Goal: Task Accomplishment & Management: Manage account settings

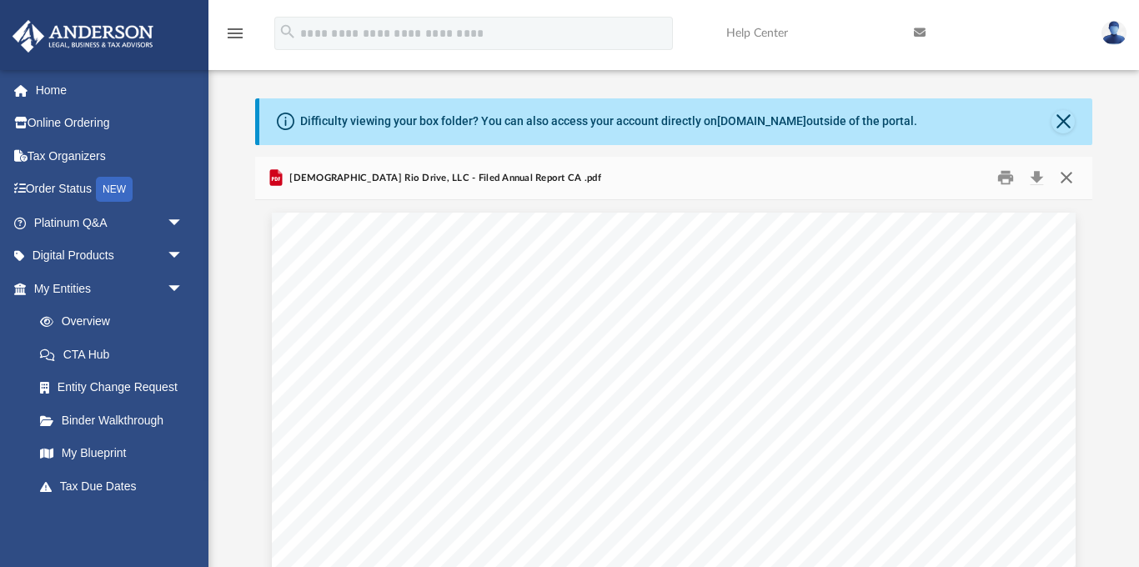
click at [1070, 176] on button "Close" at bounding box center [1066, 178] width 30 height 26
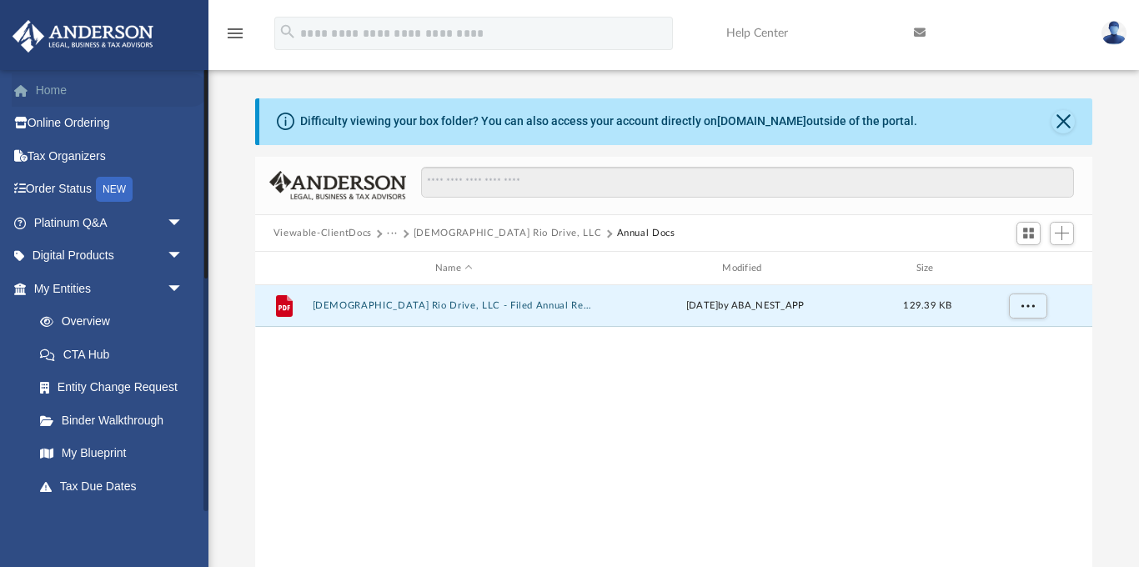
click at [53, 92] on link "Home" at bounding box center [110, 89] width 197 height 33
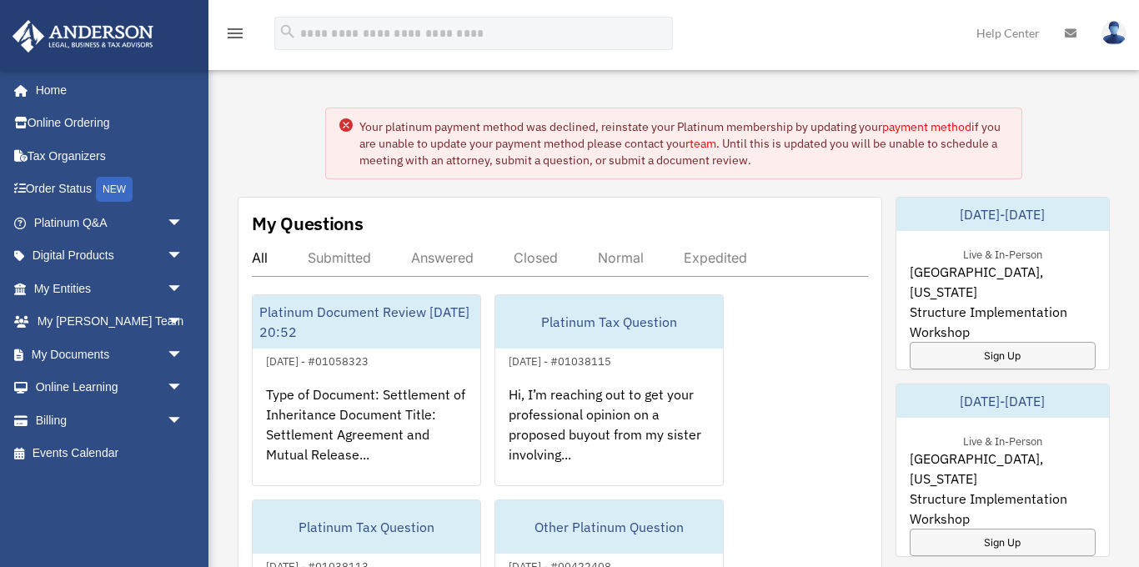
click at [932, 125] on link "payment method" at bounding box center [926, 126] width 89 height 15
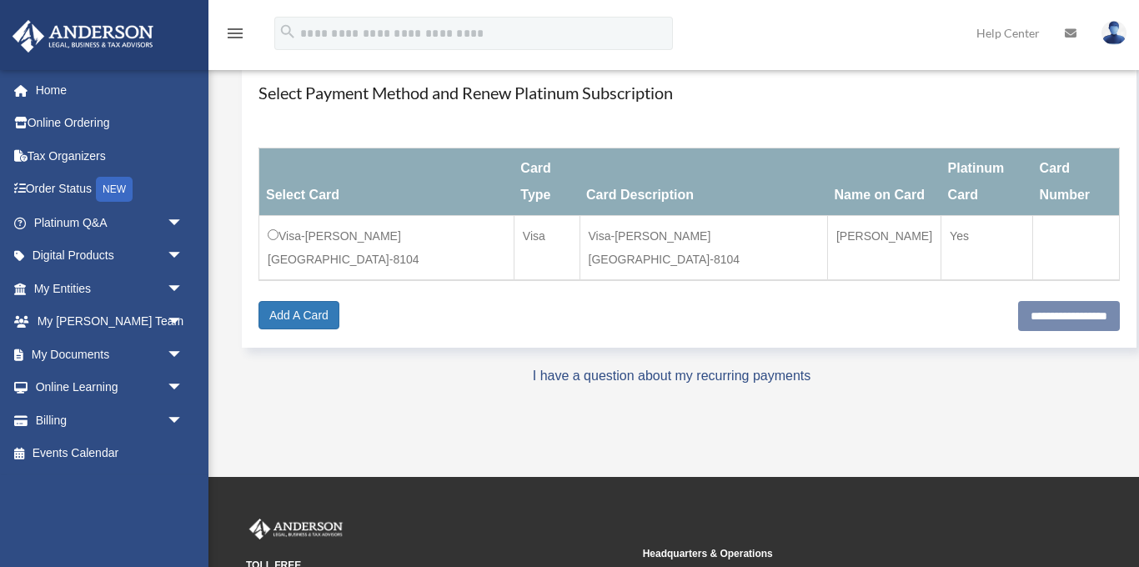
scroll to position [163, 0]
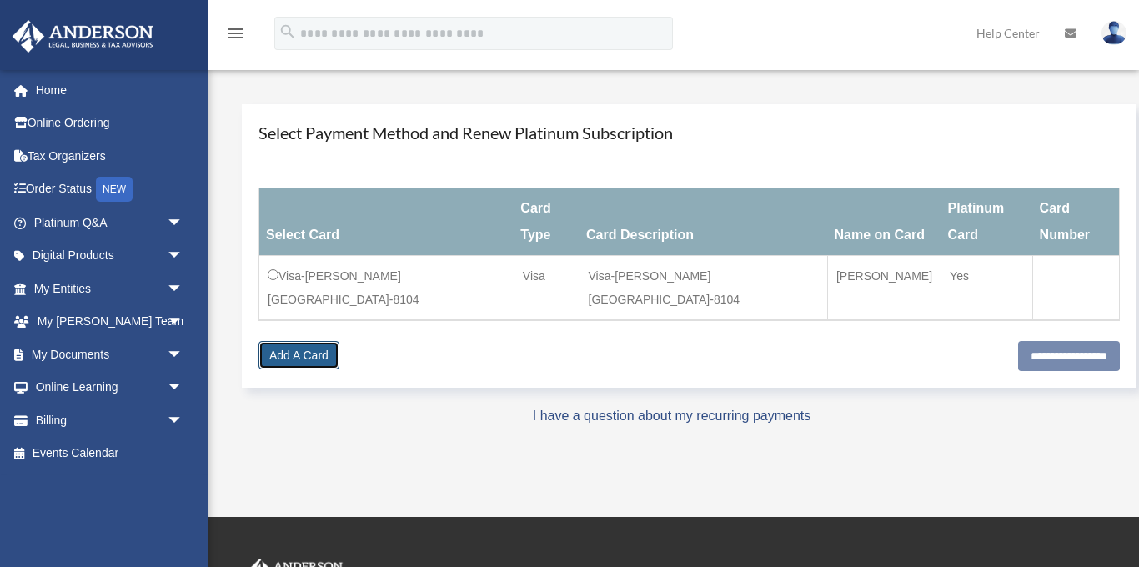
click at [314, 341] on link "Add A Card" at bounding box center [298, 355] width 81 height 28
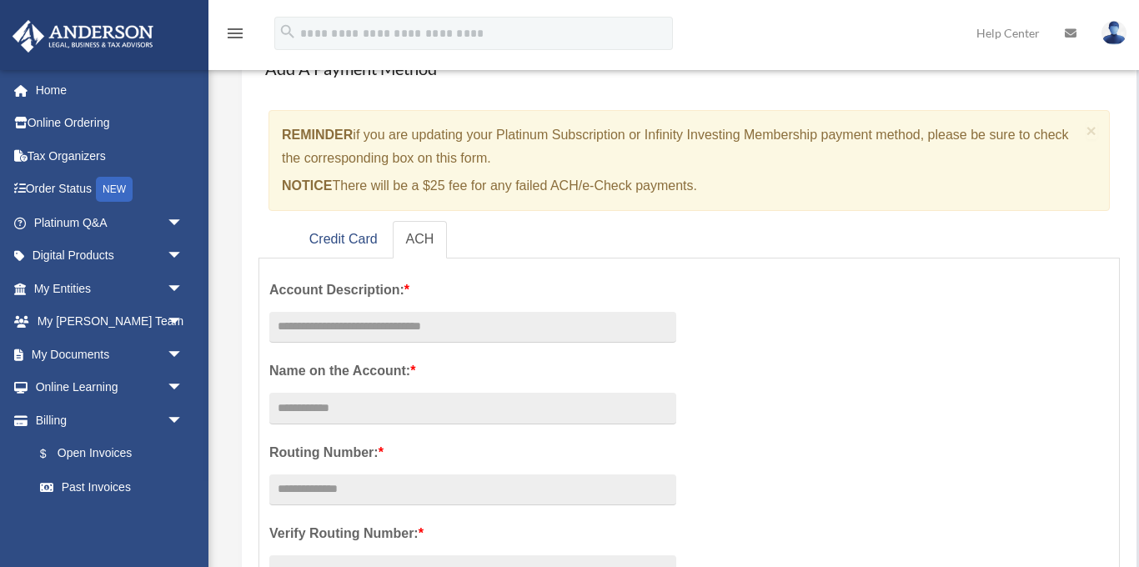
scroll to position [109, 0]
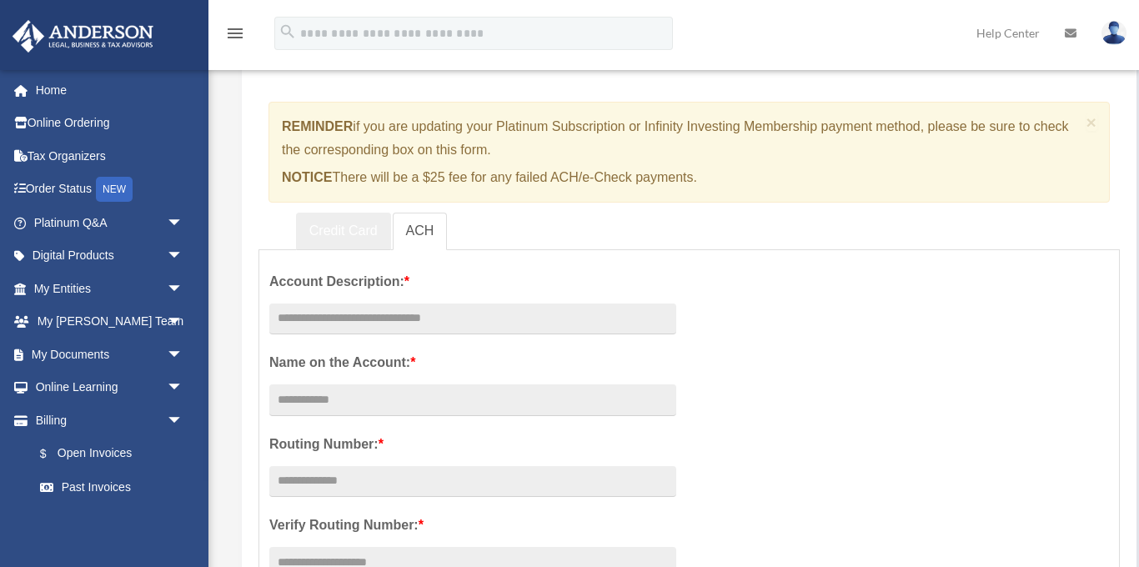
click at [343, 234] on link "Credit Card" at bounding box center [343, 232] width 95 height 38
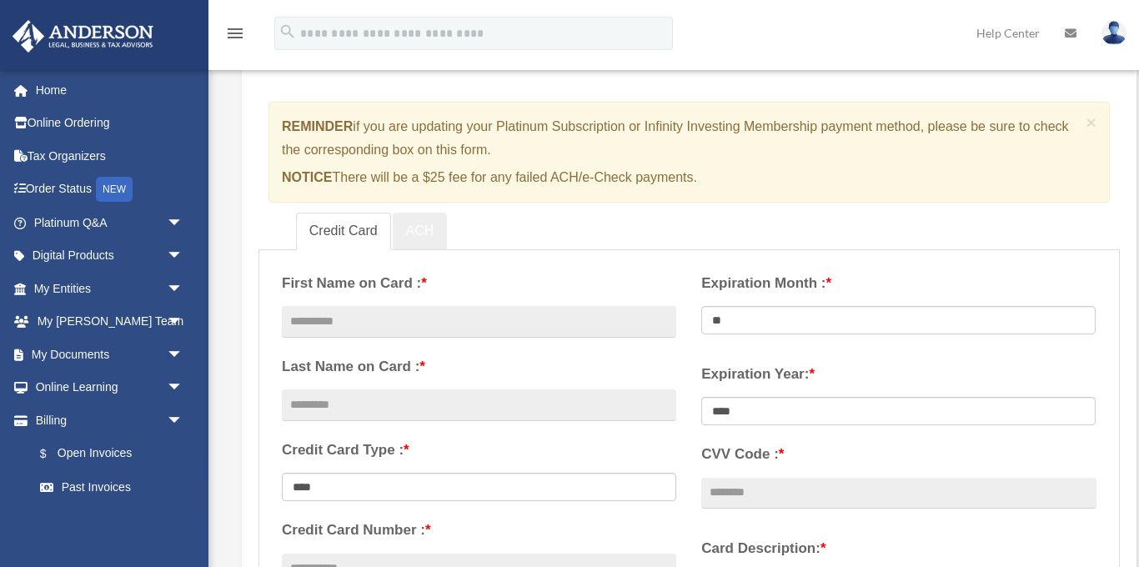
click at [413, 238] on link "ACH" at bounding box center [420, 232] width 55 height 38
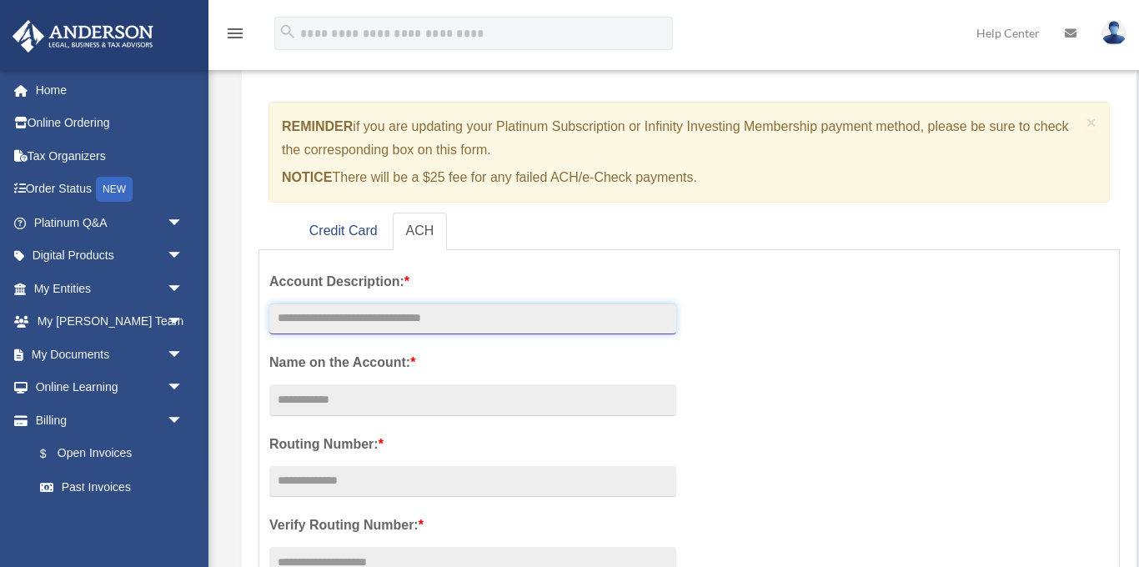
click at [399, 327] on input "text" at bounding box center [472, 319] width 407 height 32
type input "*"
click at [359, 319] on input "**********" at bounding box center [472, 319] width 407 height 32
click at [365, 316] on input "**********" at bounding box center [472, 319] width 407 height 32
click at [436, 314] on input "**********" at bounding box center [472, 319] width 407 height 32
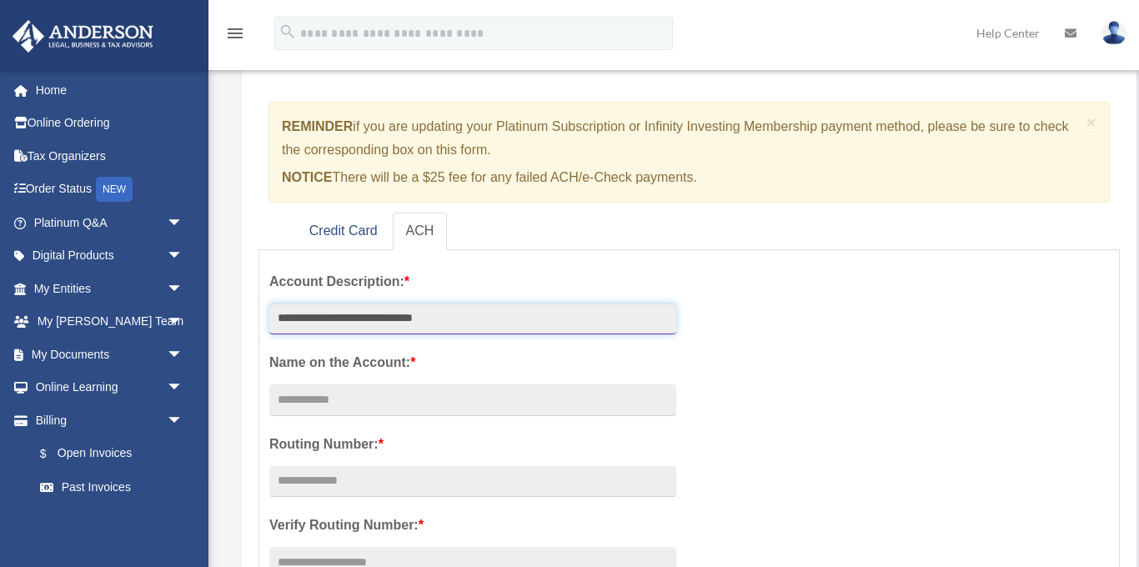
type input "**********"
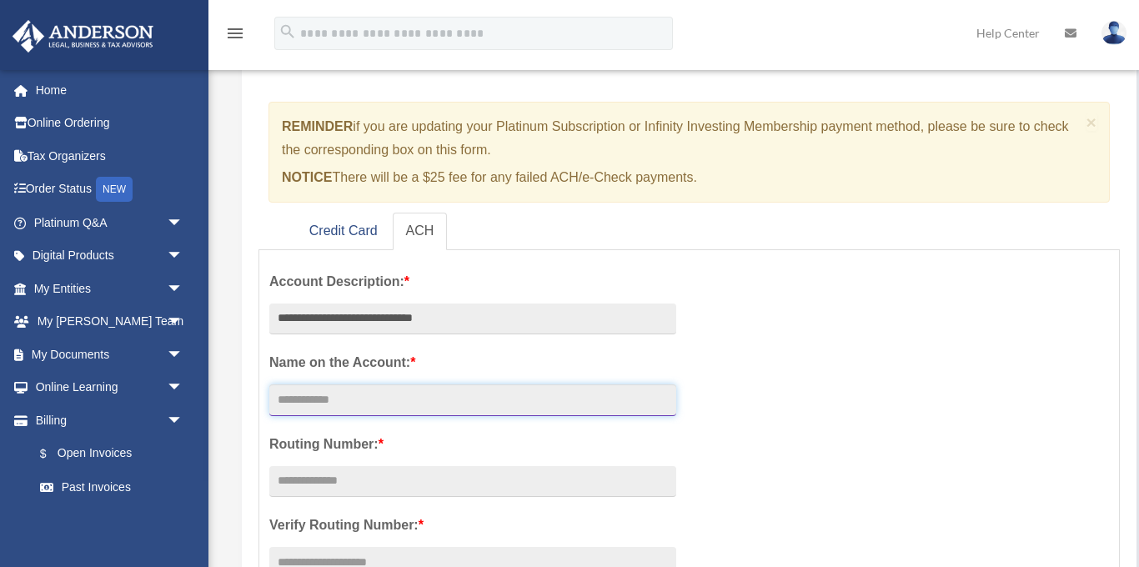
click at [416, 391] on input "Account Description: *" at bounding box center [472, 400] width 407 height 32
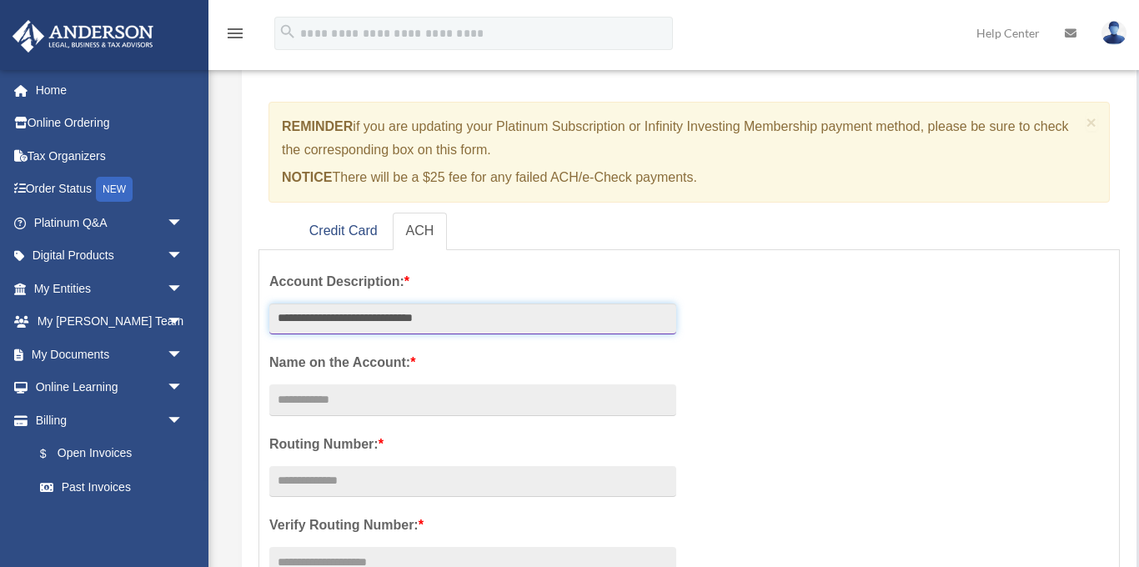
drag, startPoint x: 361, startPoint y: 319, endPoint x: 278, endPoint y: 324, distance: 83.5
click at [275, 322] on input "**********" at bounding box center [472, 319] width 407 height 32
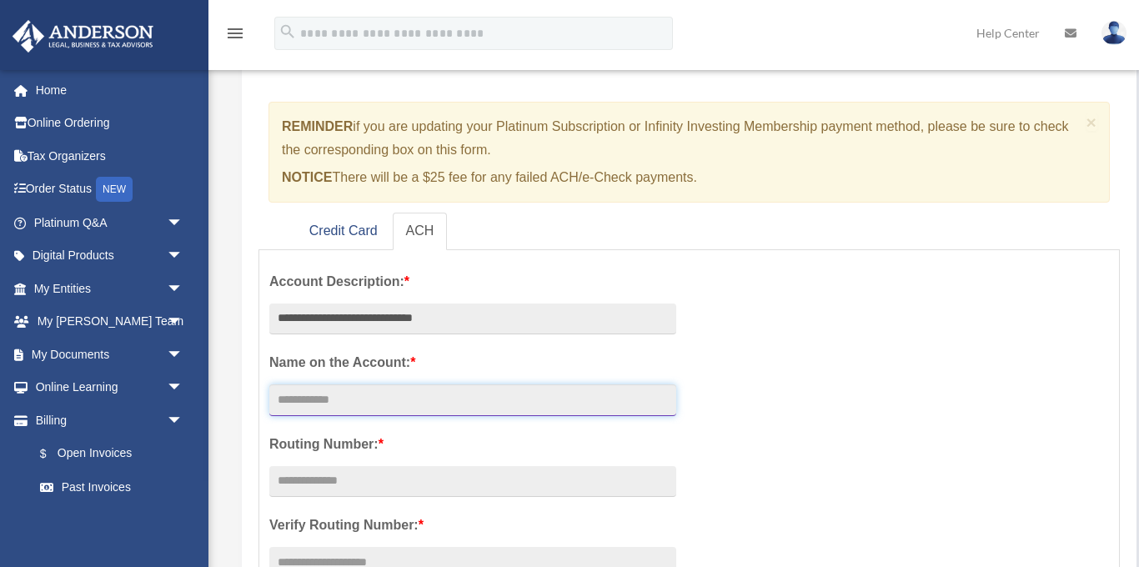
click at [298, 406] on input "Account Description: *" at bounding box center [472, 400] width 407 height 32
paste input "**********"
type input "**********"
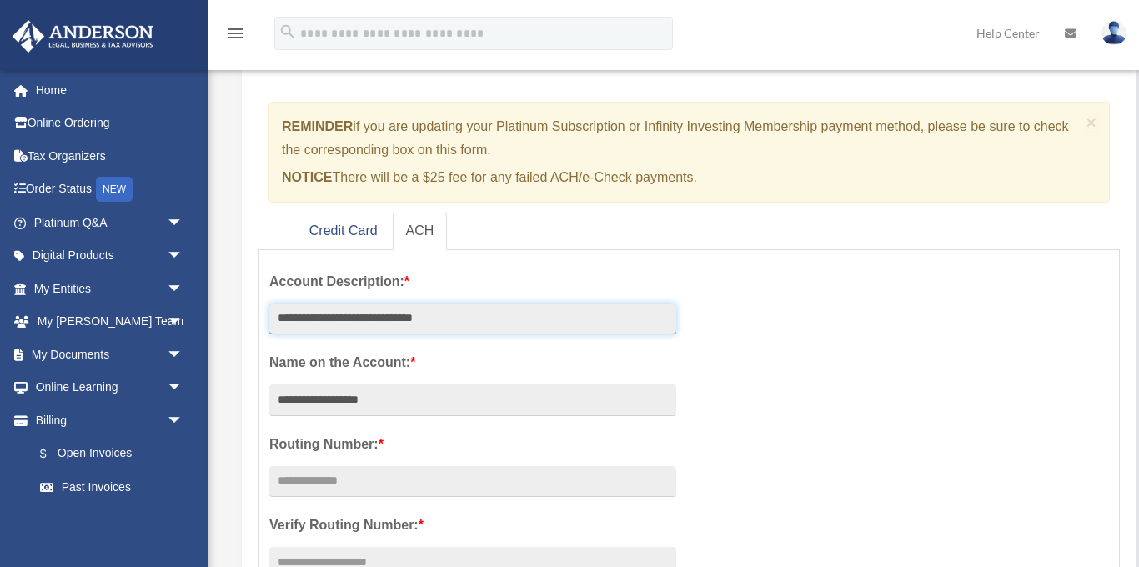
drag, startPoint x: 364, startPoint y: 319, endPoint x: 272, endPoint y: 319, distance: 91.7
click at [272, 319] on input "**********" at bounding box center [472, 319] width 407 height 32
click at [468, 315] on input "**********" at bounding box center [472, 319] width 407 height 32
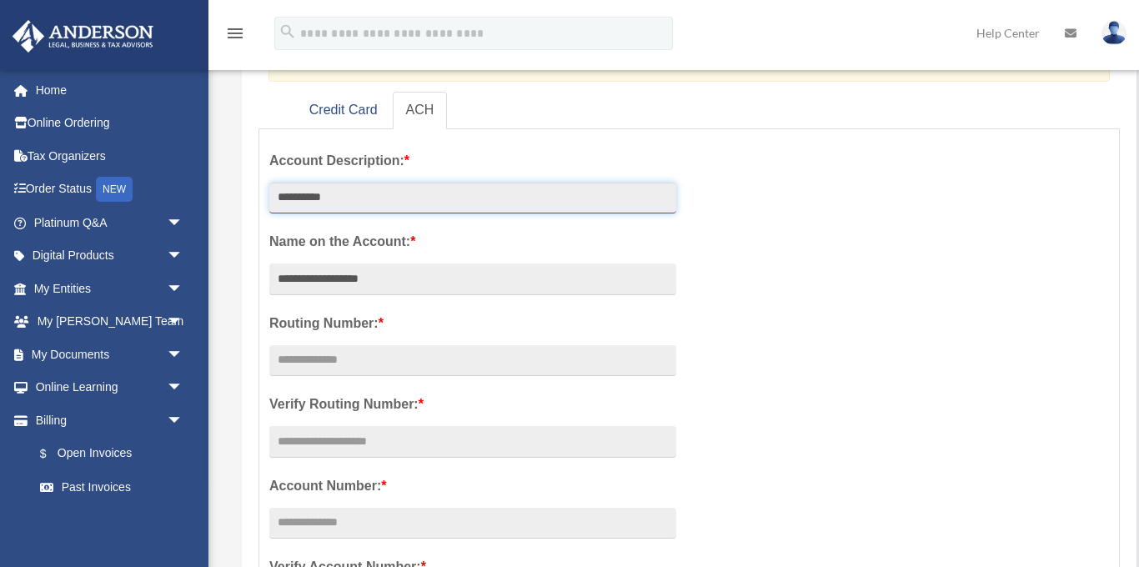
scroll to position [244, 0]
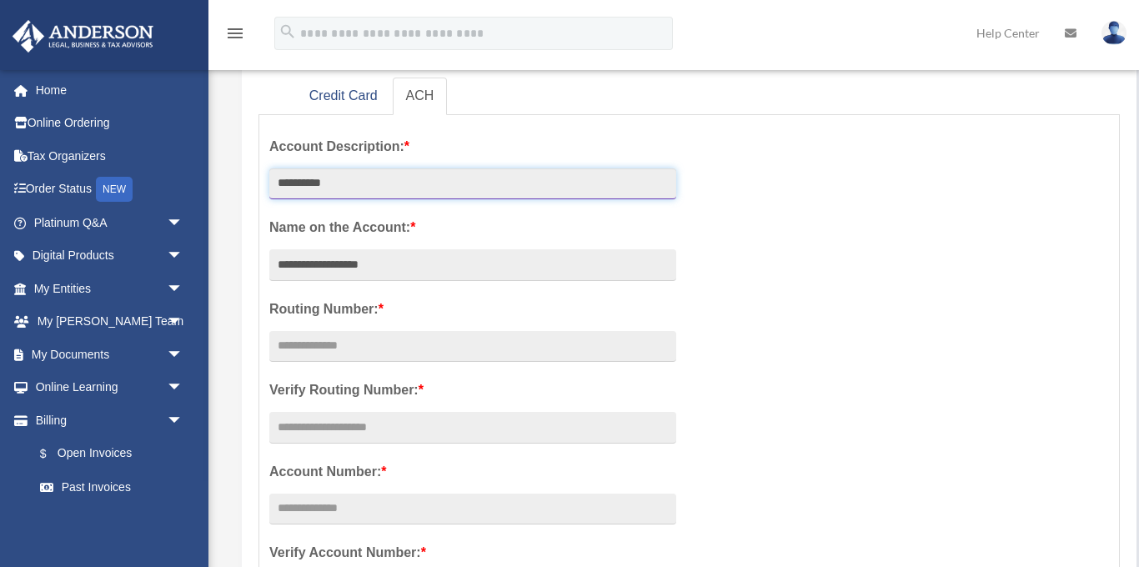
type input "**********"
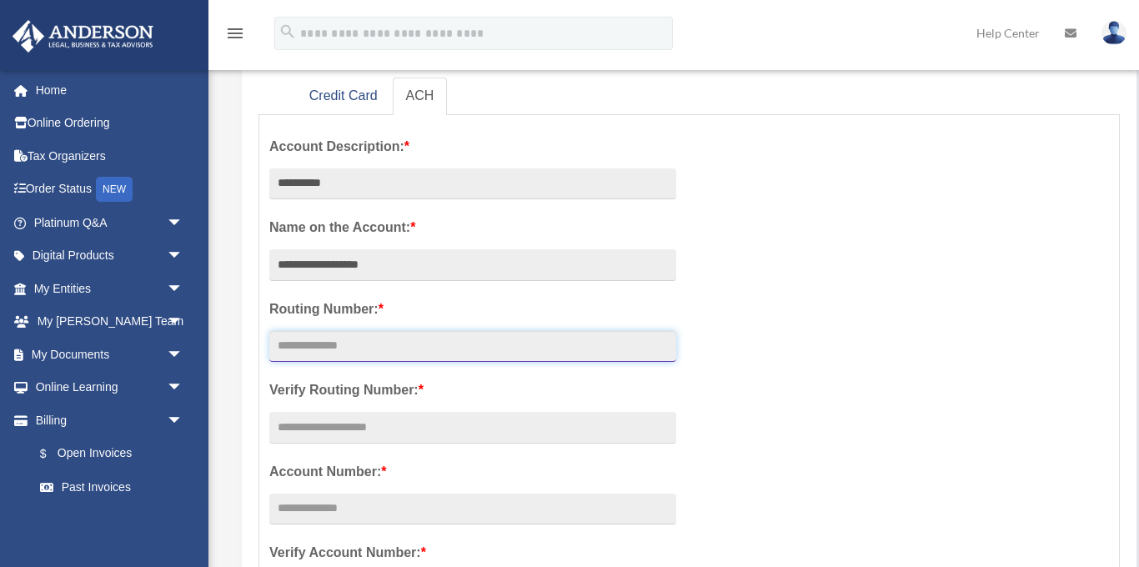
click at [449, 352] on input "text" at bounding box center [472, 347] width 407 height 32
type input "*********"
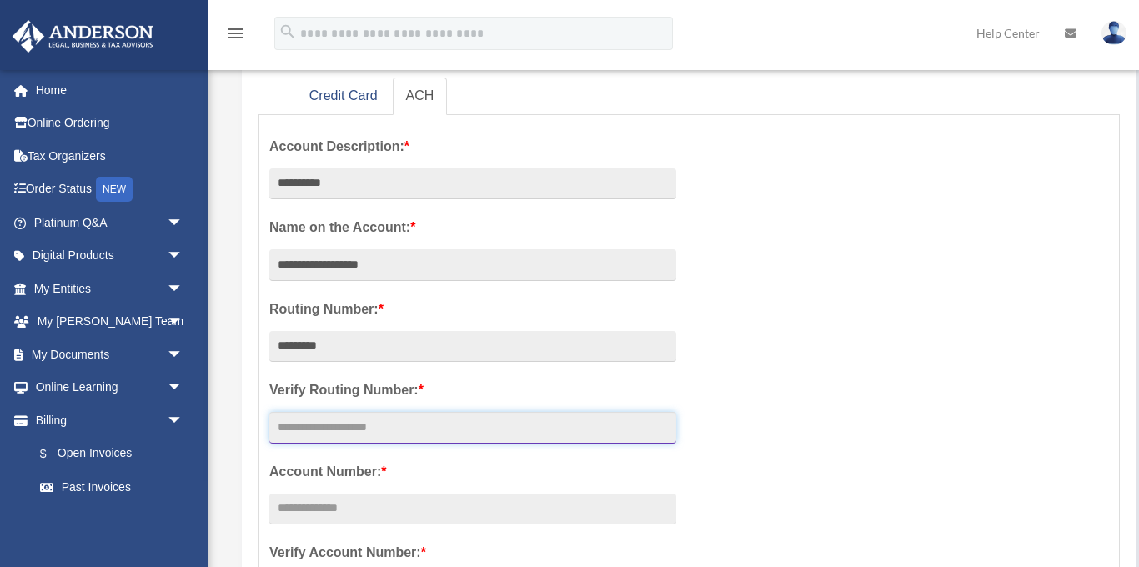
click at [479, 434] on input "text" at bounding box center [472, 428] width 407 height 32
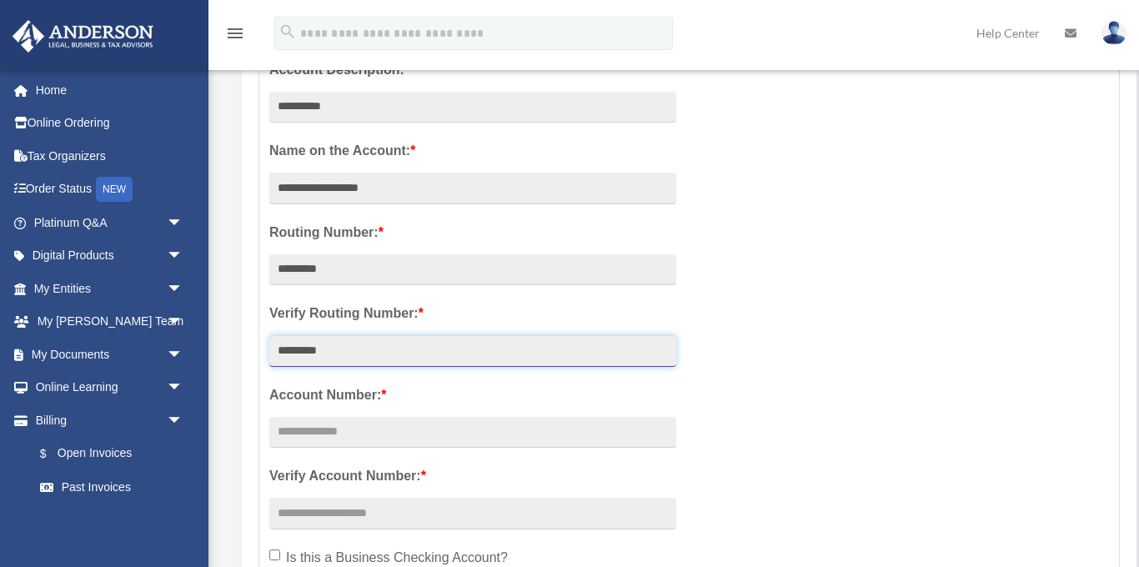
scroll to position [341, 0]
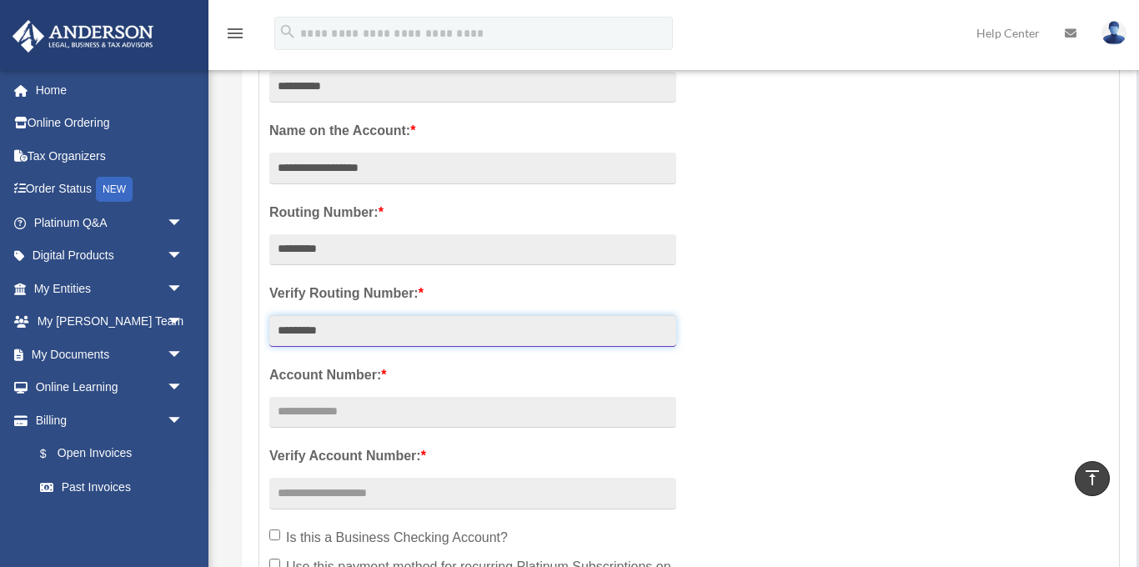
type input "*********"
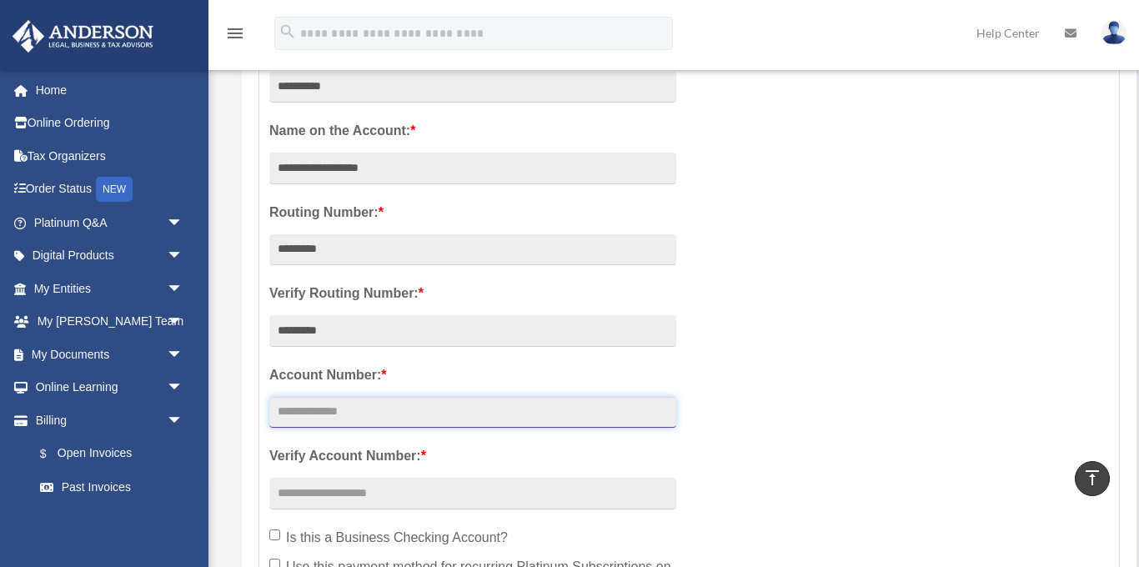
click at [477, 409] on input "text" at bounding box center [472, 413] width 407 height 32
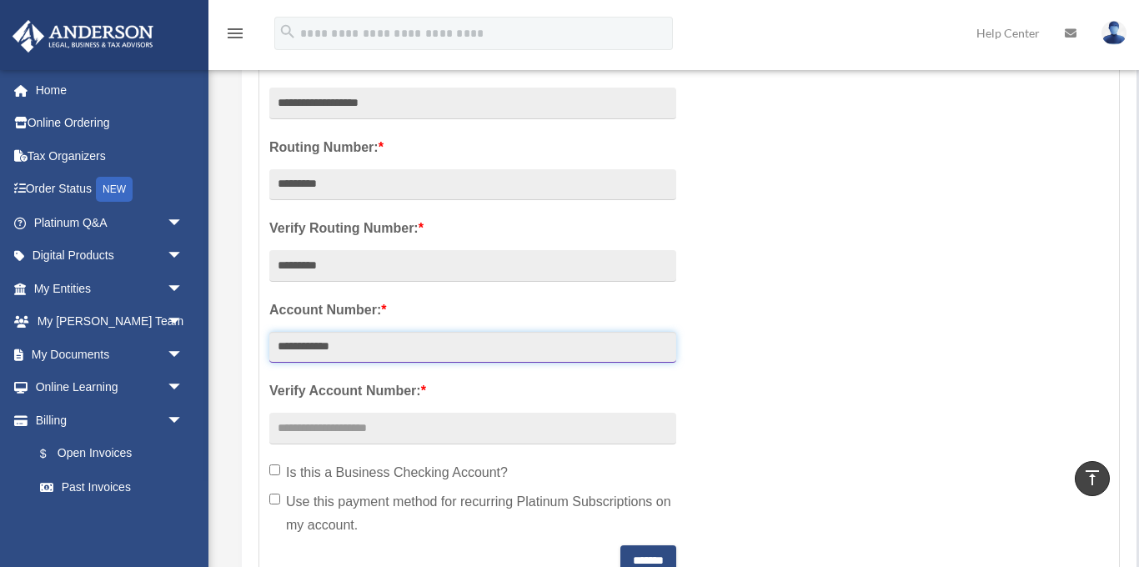
scroll to position [442, 0]
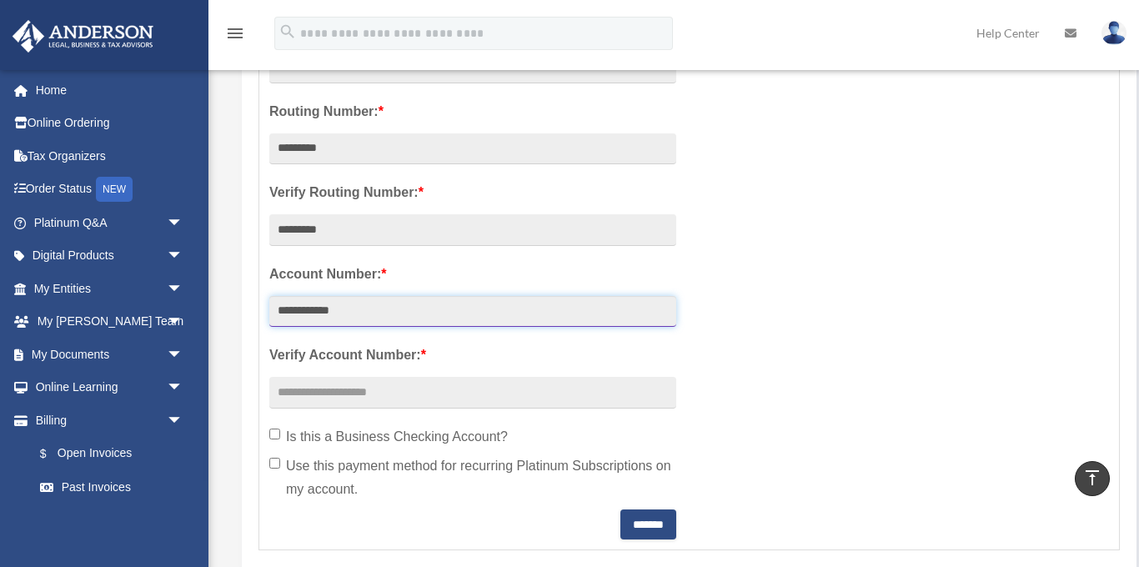
type input "**********"
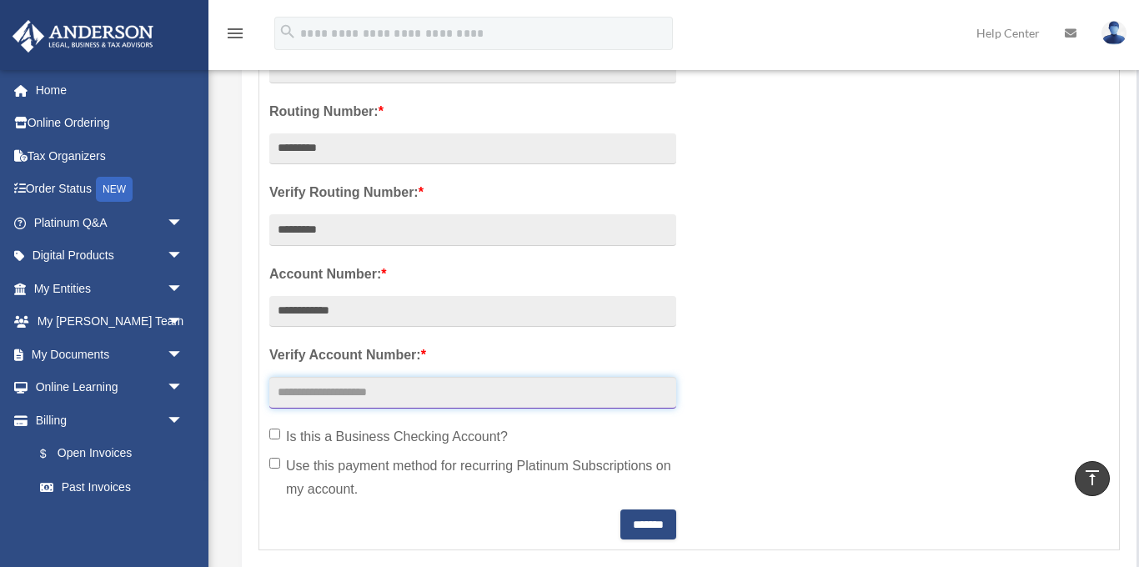
click at [478, 396] on input "text" at bounding box center [472, 393] width 407 height 32
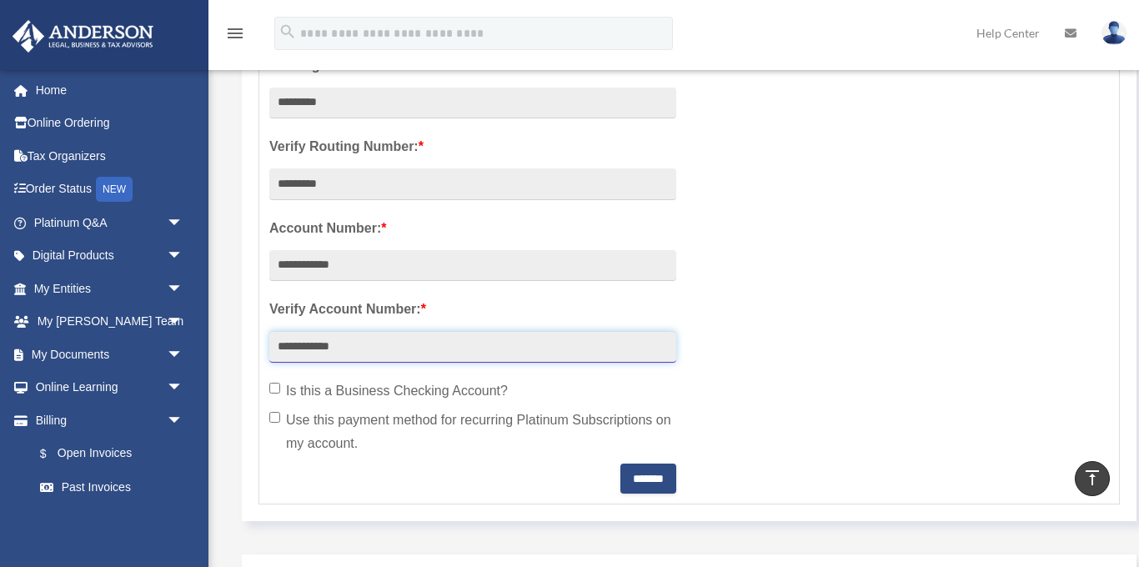
type input "**********"
click at [633, 480] on input "*******" at bounding box center [648, 479] width 56 height 30
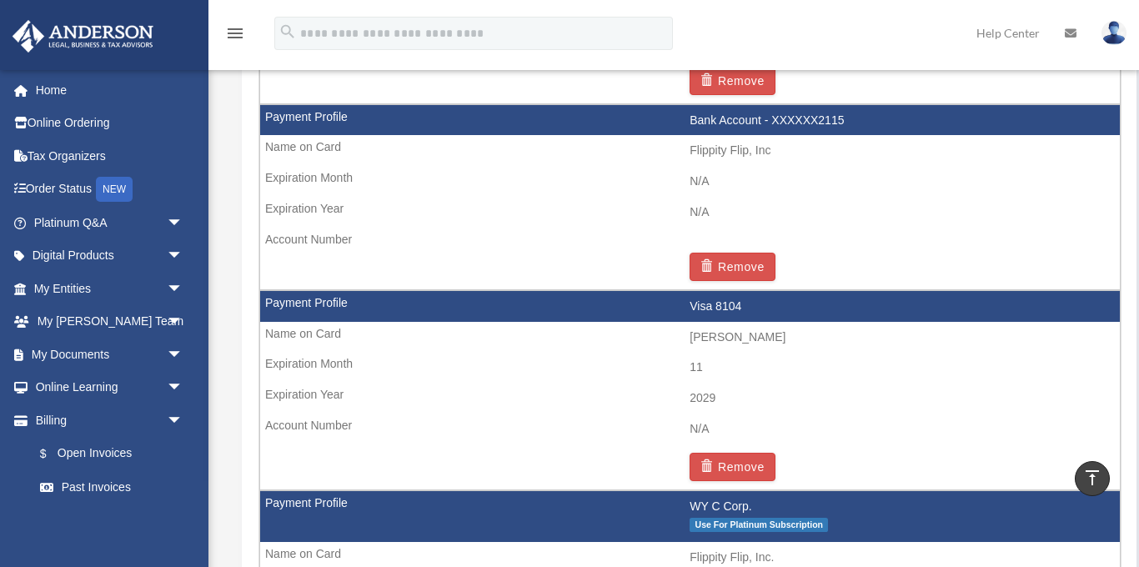
scroll to position [1272, 0]
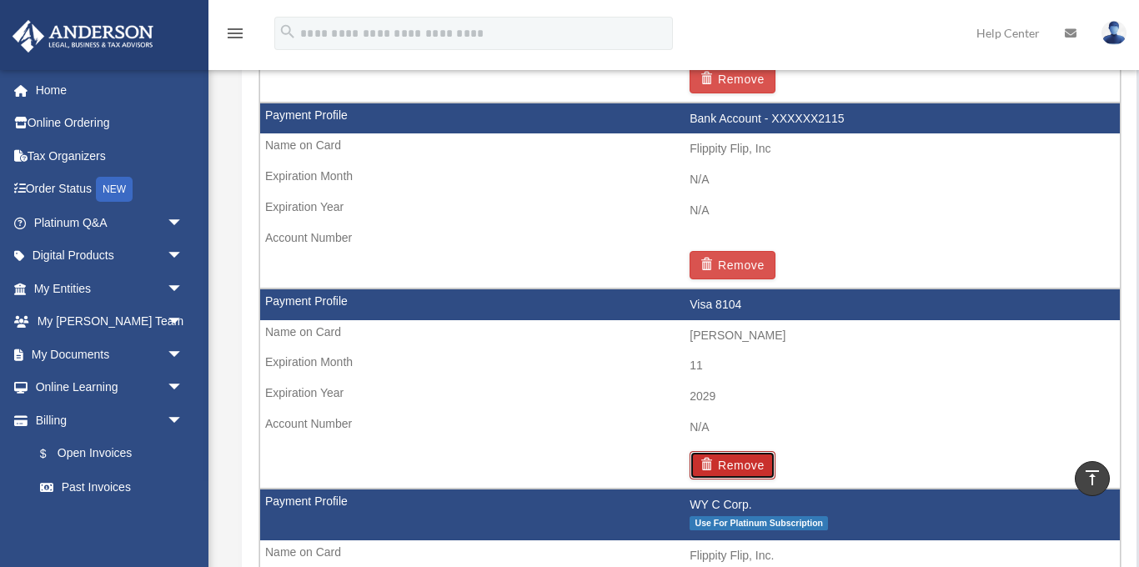
click at [714, 462] on span "button" at bounding box center [709, 465] width 18 height 12
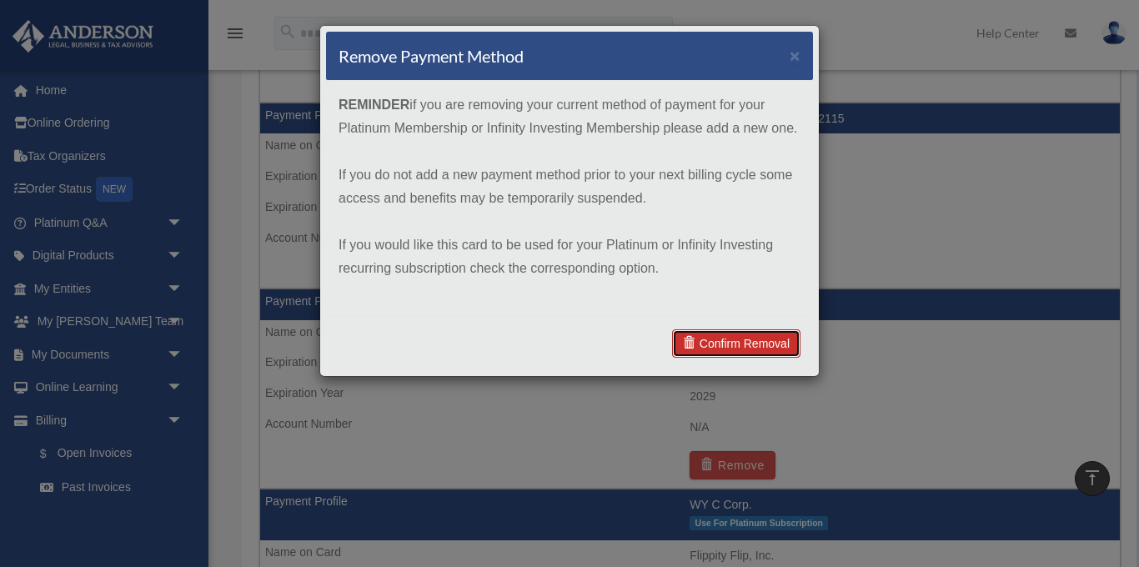
click at [735, 345] on link "Confirm Removal" at bounding box center [736, 343] width 128 height 28
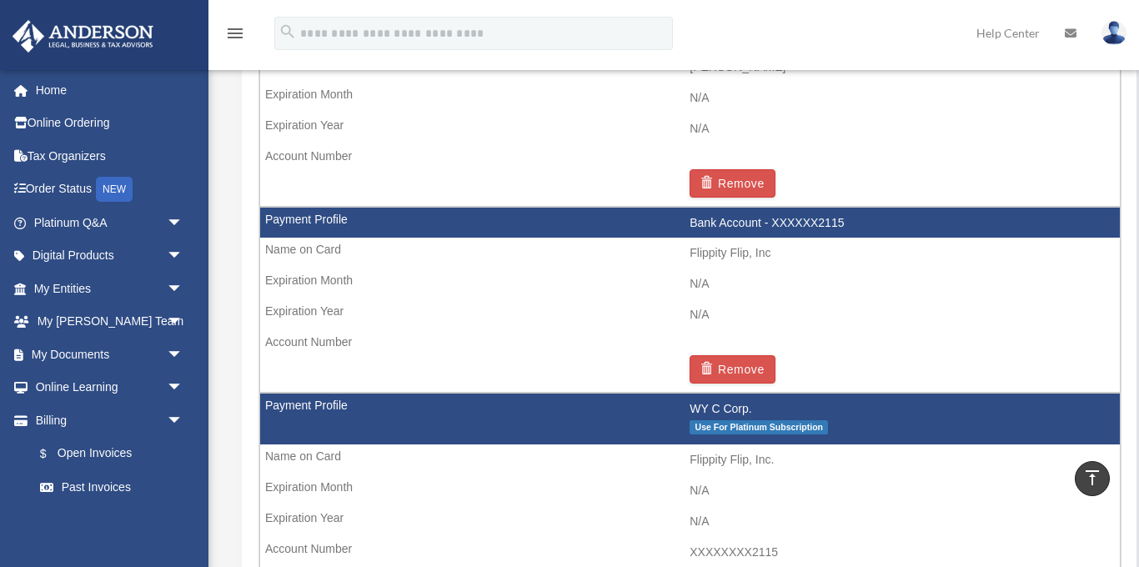
scroll to position [1237, 0]
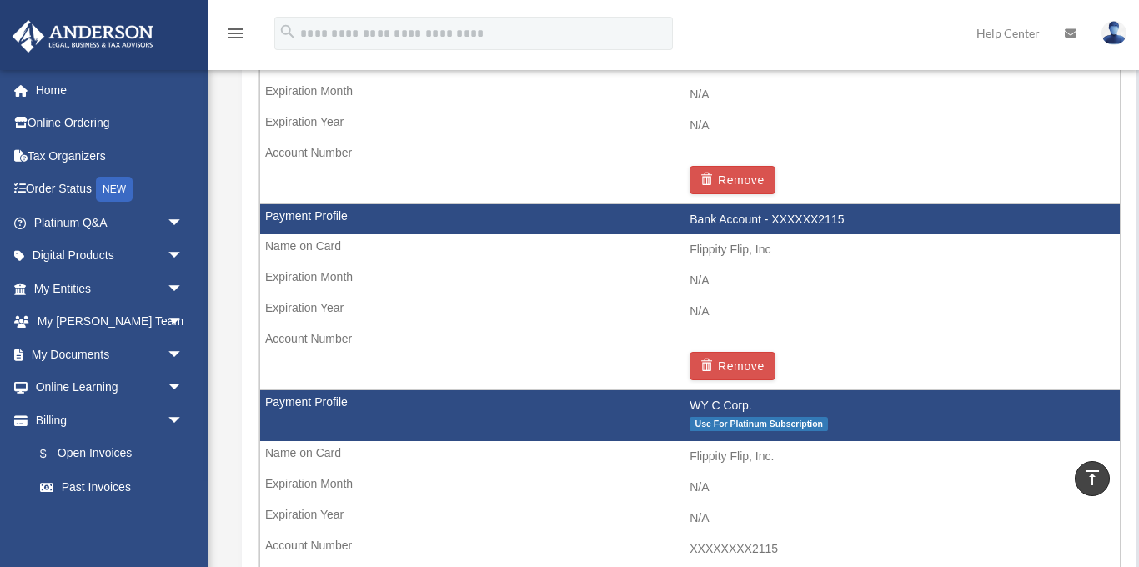
click at [311, 253] on td "Flippity Flip, Inc" at bounding box center [690, 250] width 860 height 32
click at [311, 211] on td "Bank Account - XXXXXX2115" at bounding box center [690, 220] width 860 height 32
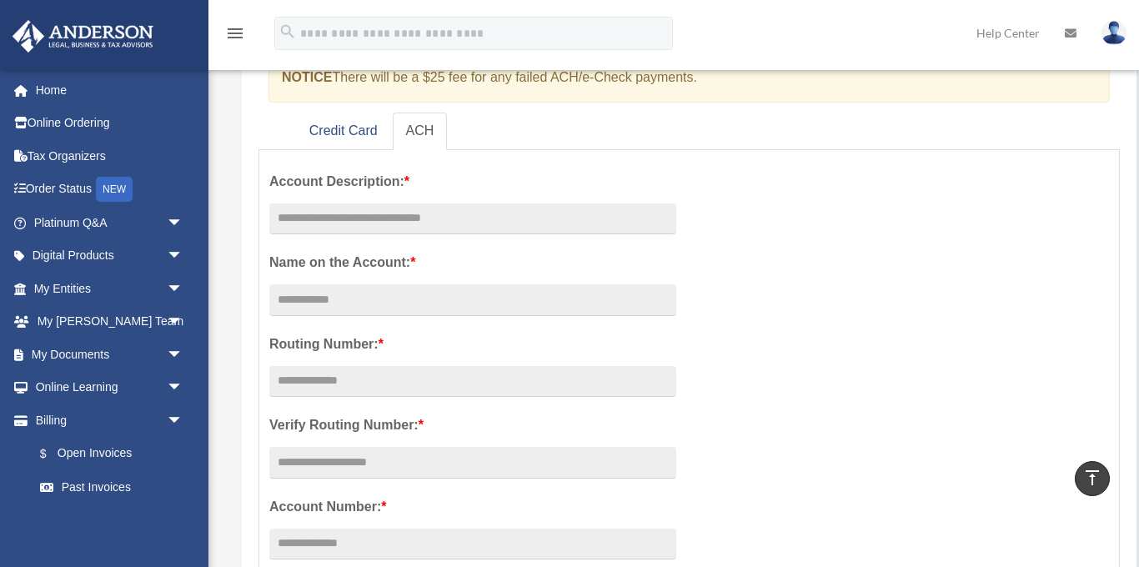
scroll to position [0, 0]
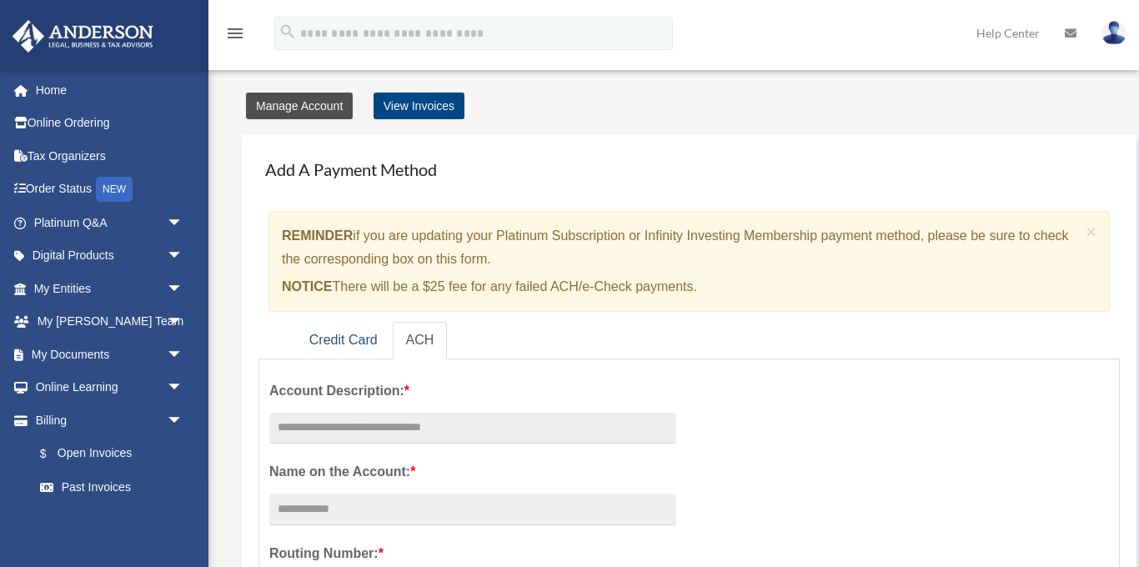
click at [323, 106] on link "Manage Account" at bounding box center [299, 106] width 107 height 27
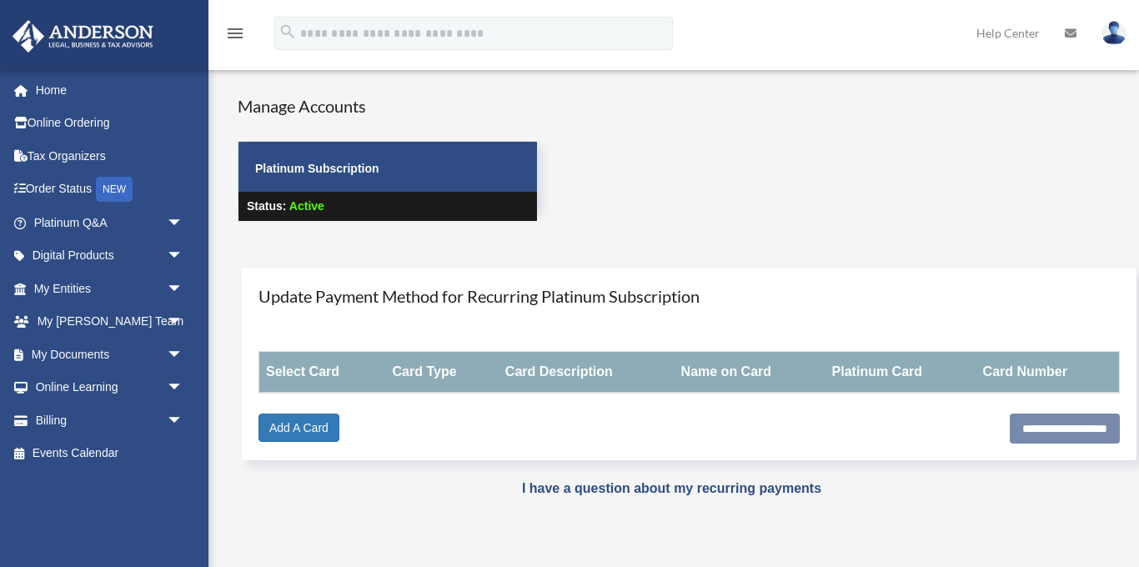
click at [341, 162] on strong "Platinum Subscription" at bounding box center [317, 168] width 124 height 13
click at [297, 212] on span "Active" at bounding box center [306, 205] width 35 height 13
click at [66, 86] on link "Home" at bounding box center [110, 89] width 197 height 33
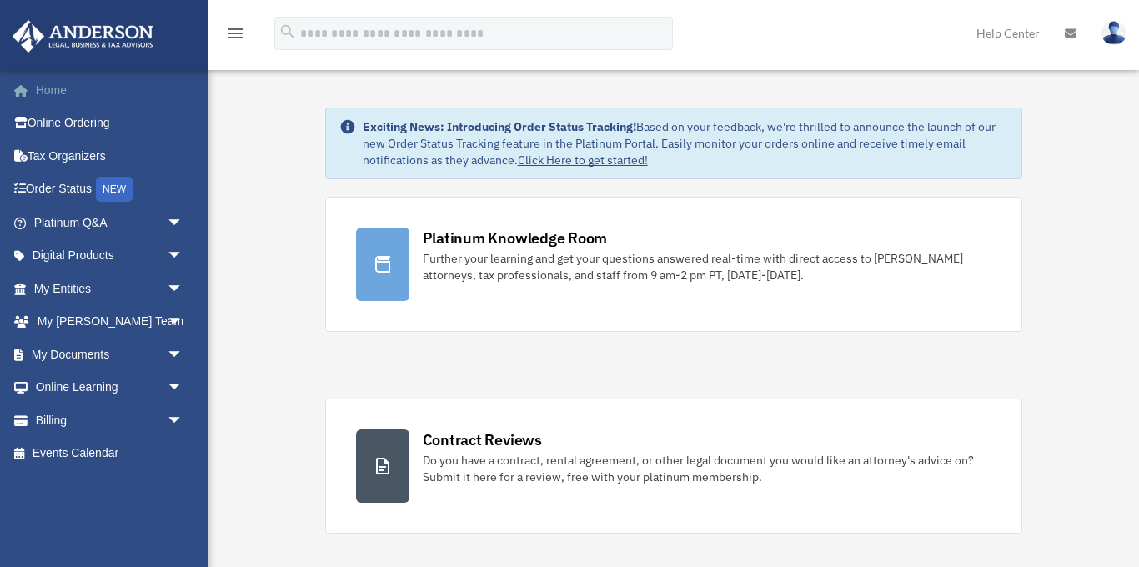
click at [53, 86] on link "Home" at bounding box center [110, 89] width 197 height 33
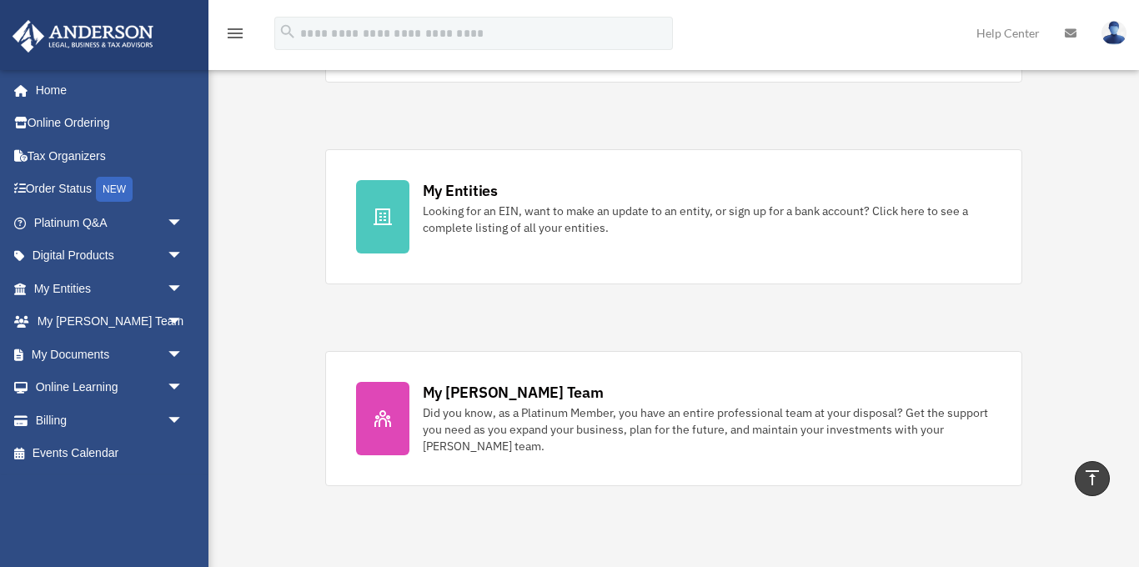
scroll to position [452, 0]
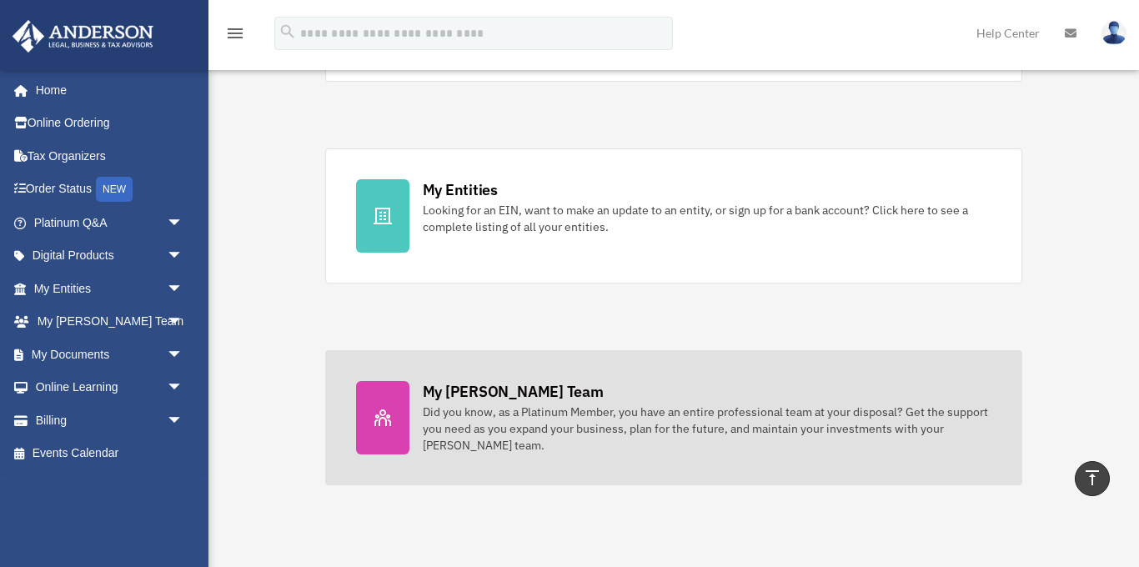
click at [483, 388] on div "My [PERSON_NAME] Team" at bounding box center [513, 391] width 181 height 21
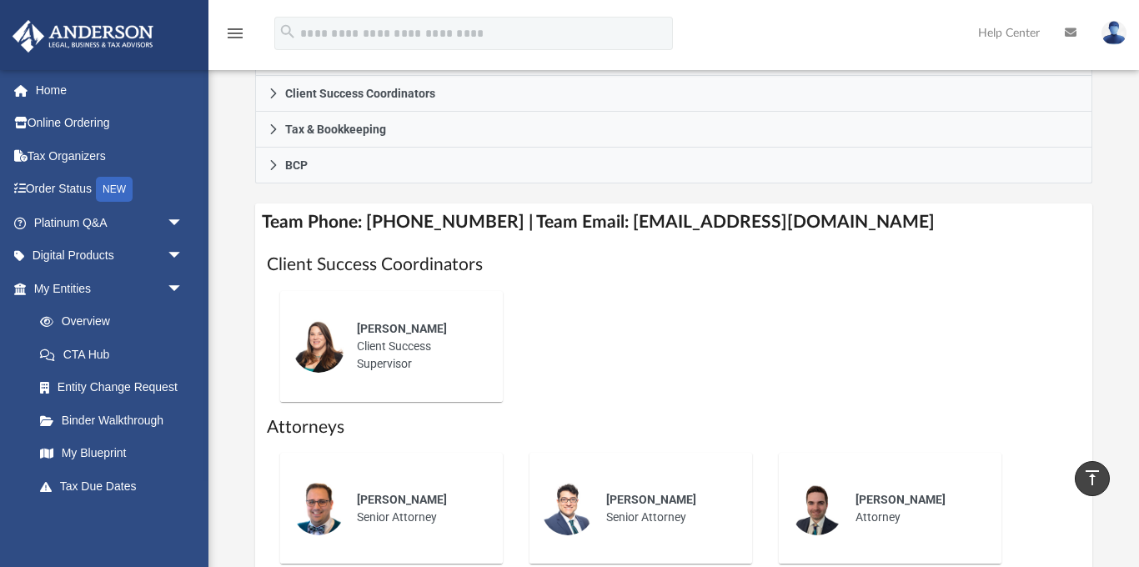
scroll to position [416, 0]
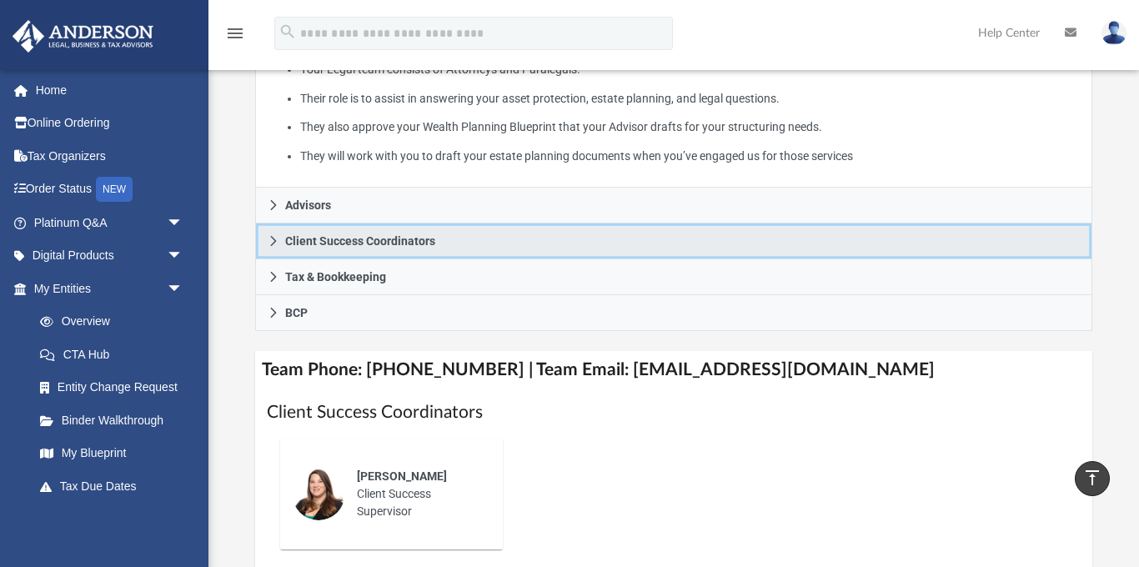
click at [273, 235] on icon at bounding box center [274, 241] width 12 height 12
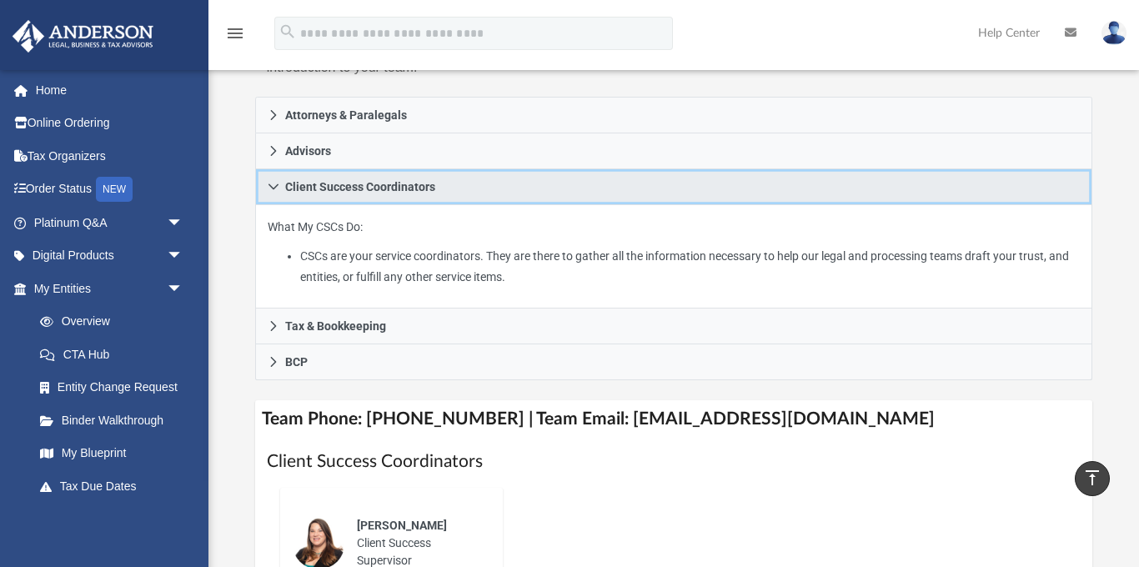
scroll to position [270, 0]
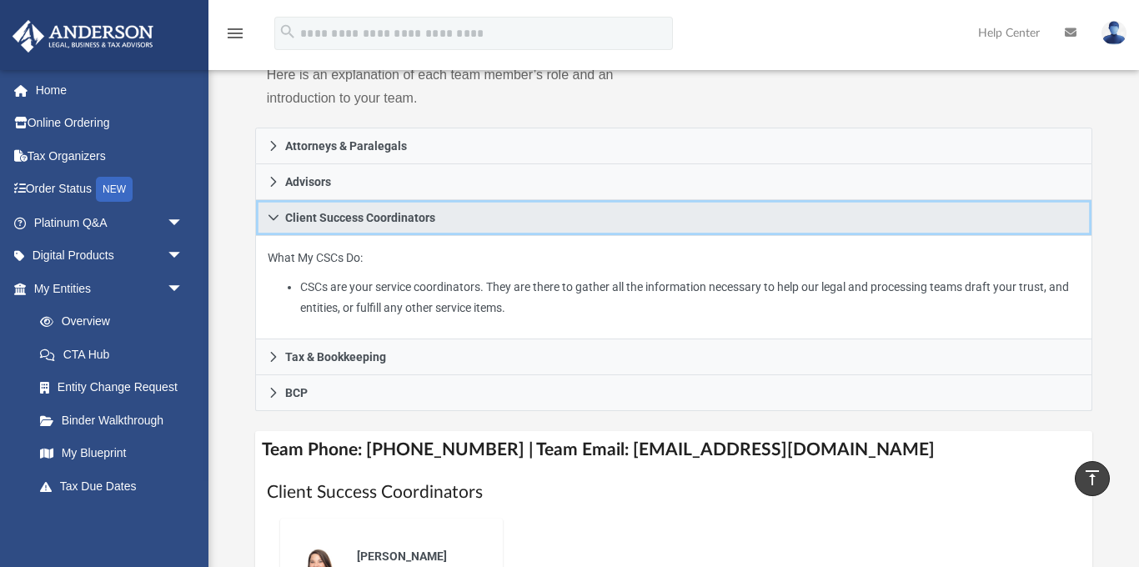
click at [275, 212] on icon at bounding box center [274, 218] width 12 height 12
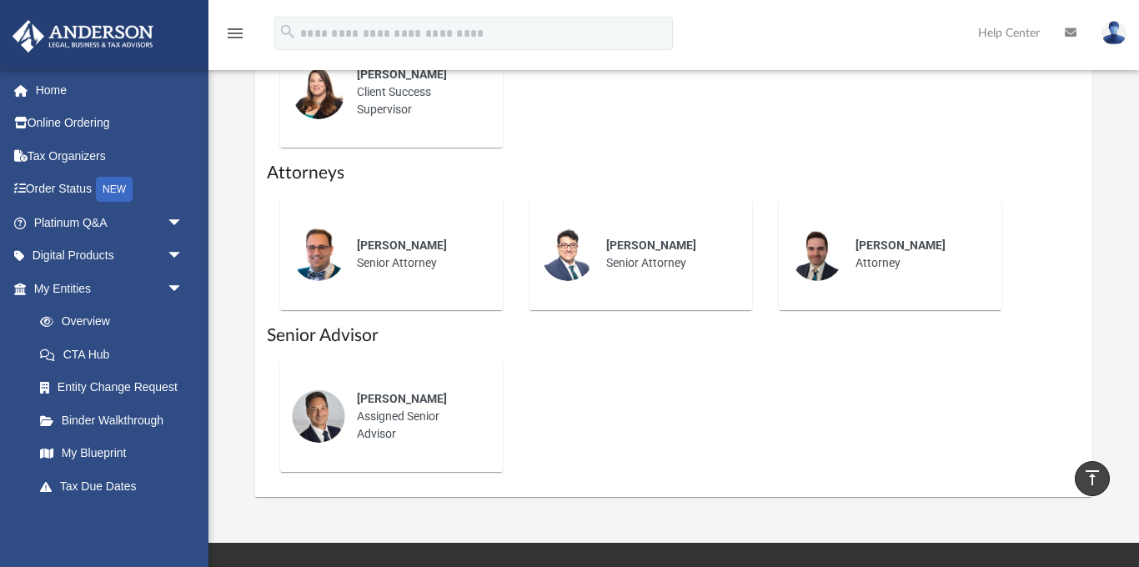
scroll to position [538, 0]
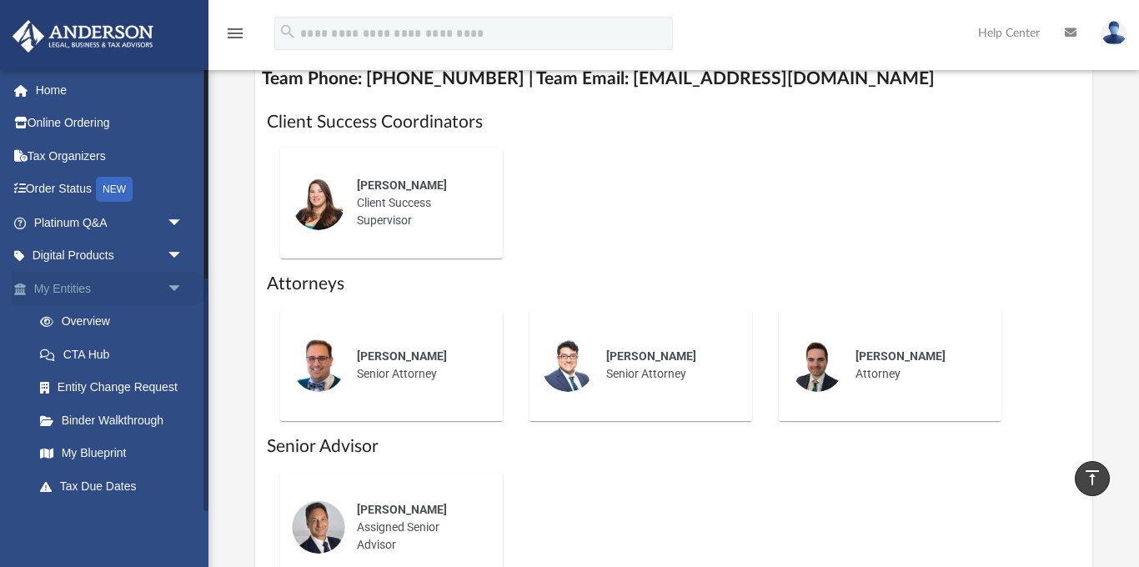
click at [173, 282] on span "arrow_drop_down" at bounding box center [183, 289] width 33 height 34
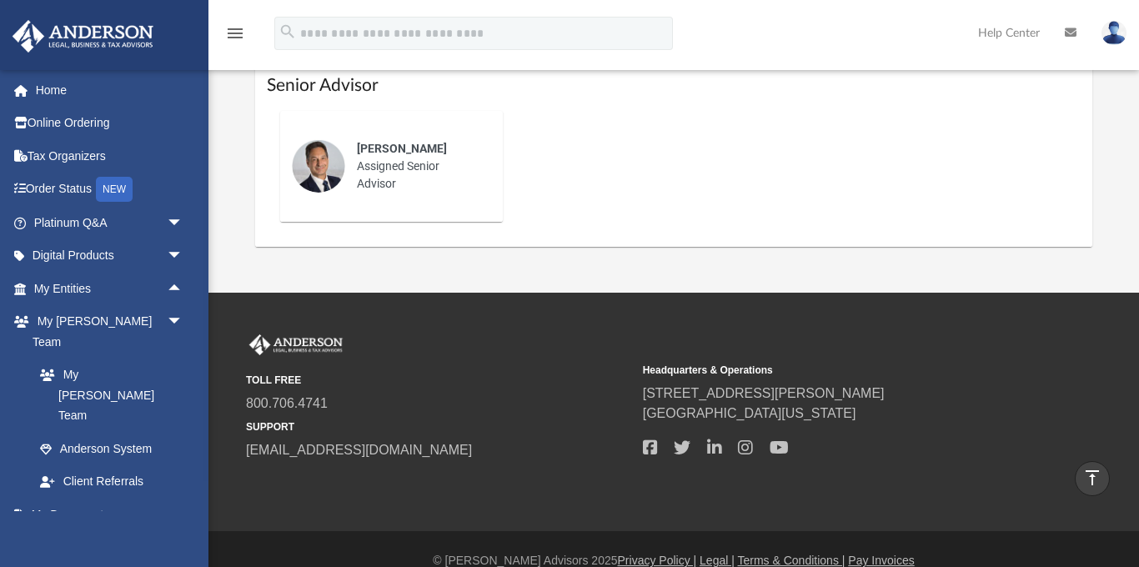
scroll to position [0, 0]
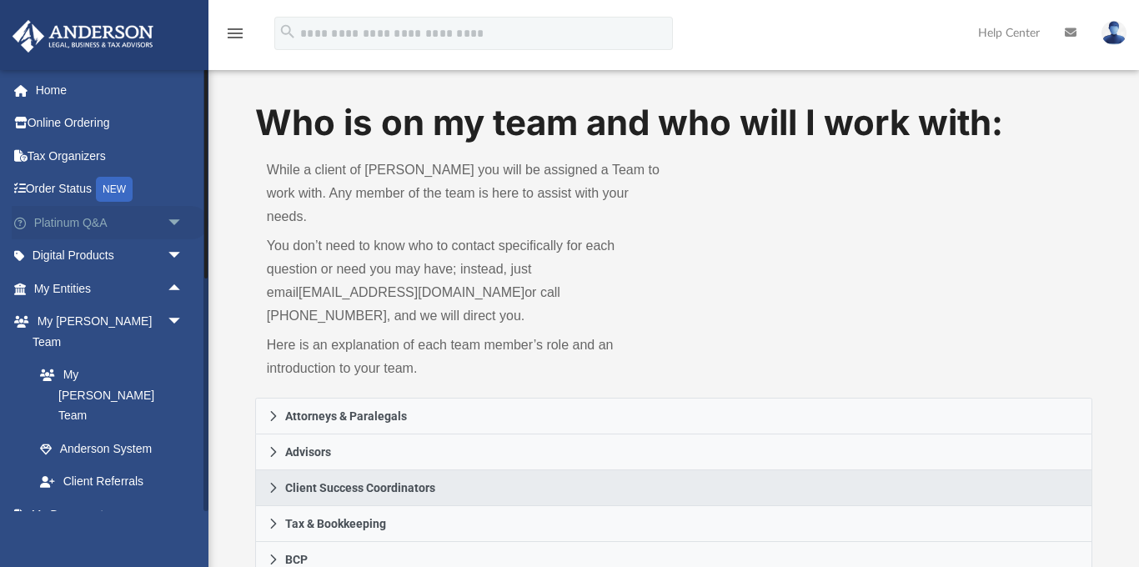
click at [94, 219] on link "Platinum Q&A arrow_drop_down" at bounding box center [110, 222] width 197 height 33
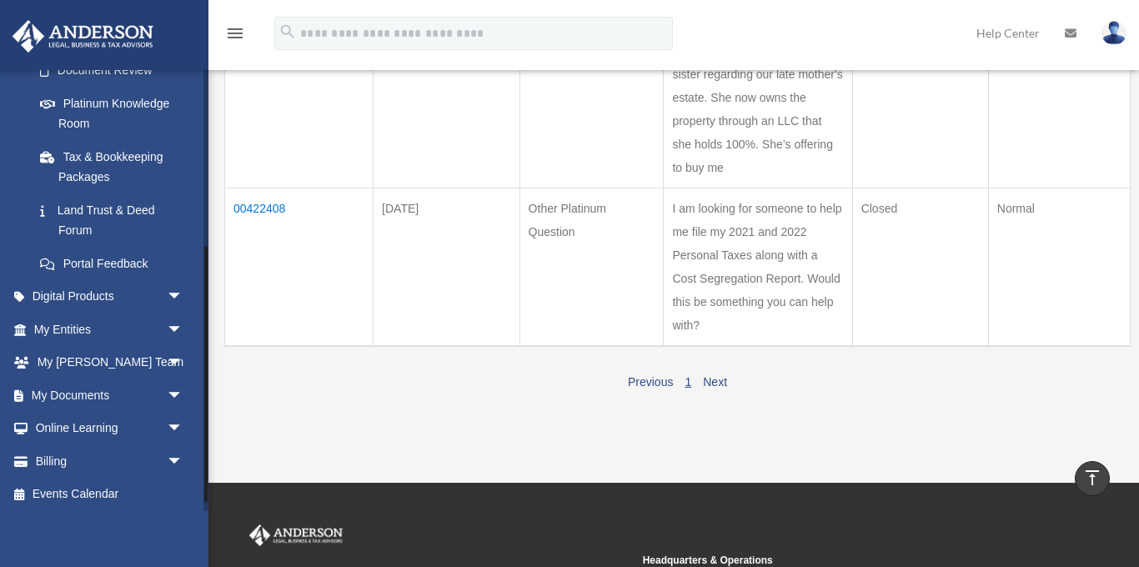
scroll to position [320, 0]
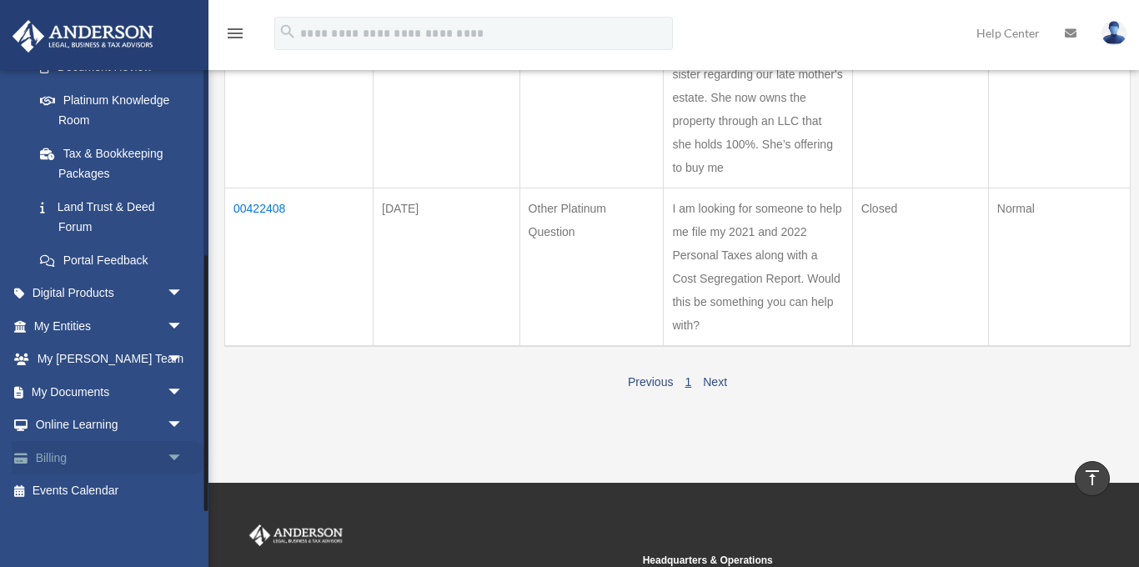
click at [52, 456] on link "Billing arrow_drop_down" at bounding box center [110, 457] width 197 height 33
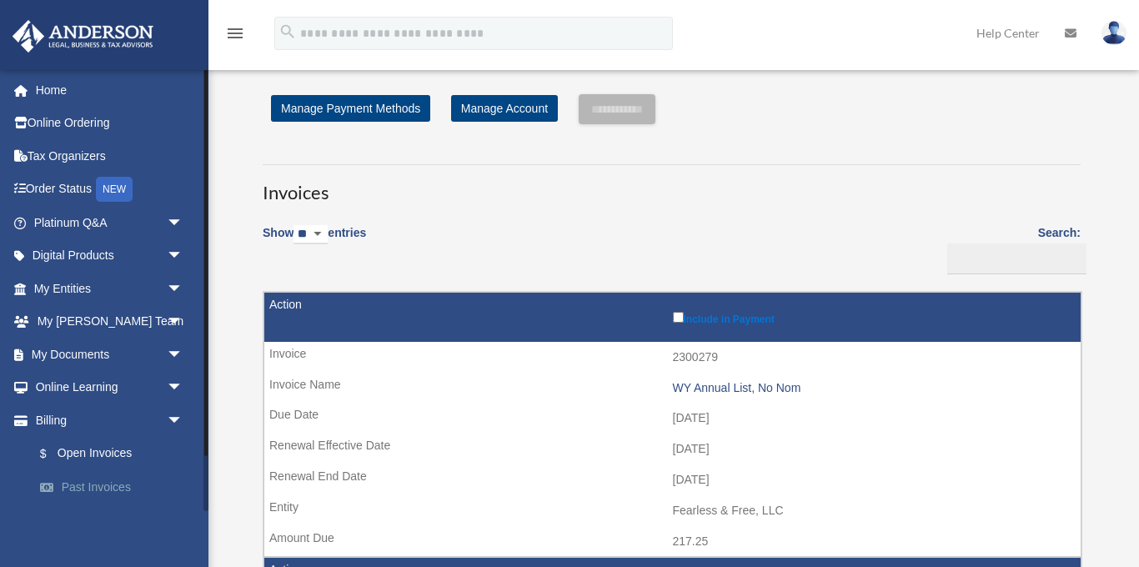
click at [93, 481] on link "Past Invoices" at bounding box center [115, 486] width 185 height 33
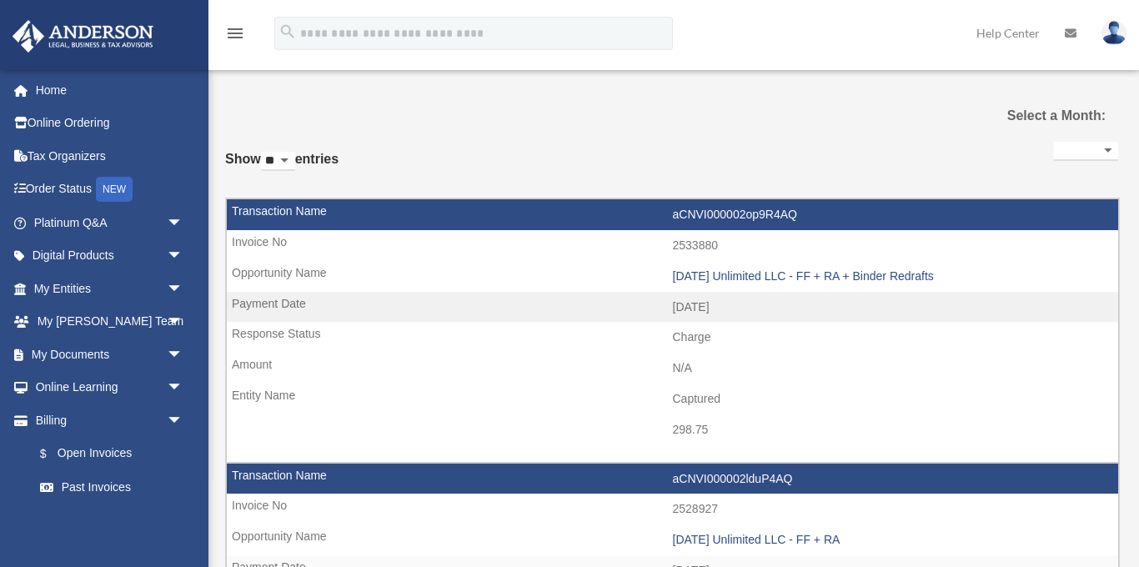
select select
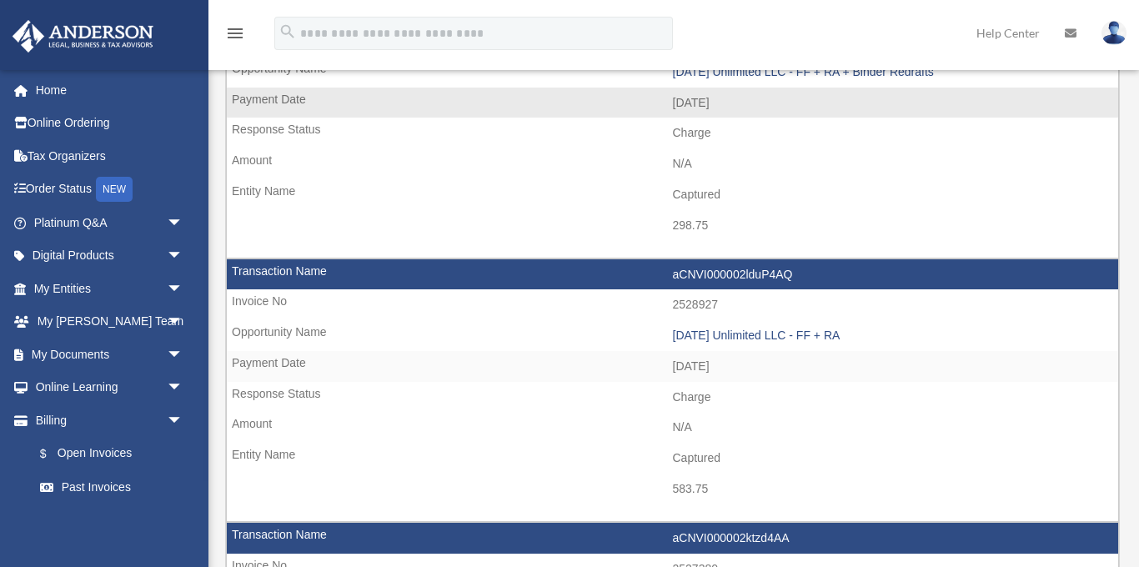
scroll to position [208, 0]
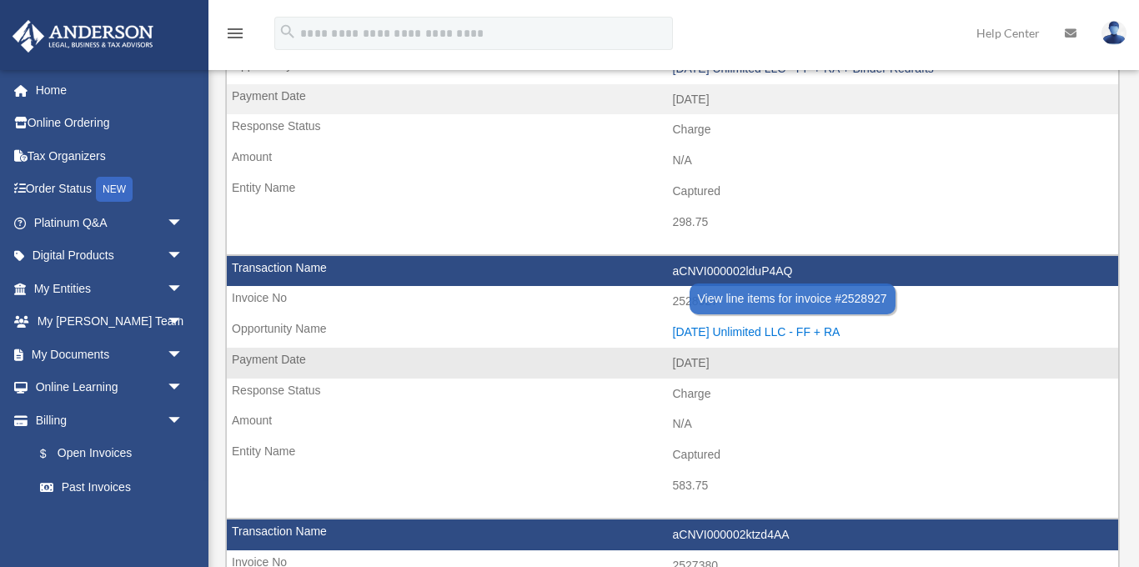
click at [757, 328] on div "[DATE] Unlimited LLC - FF + RA" at bounding box center [892, 332] width 438 height 14
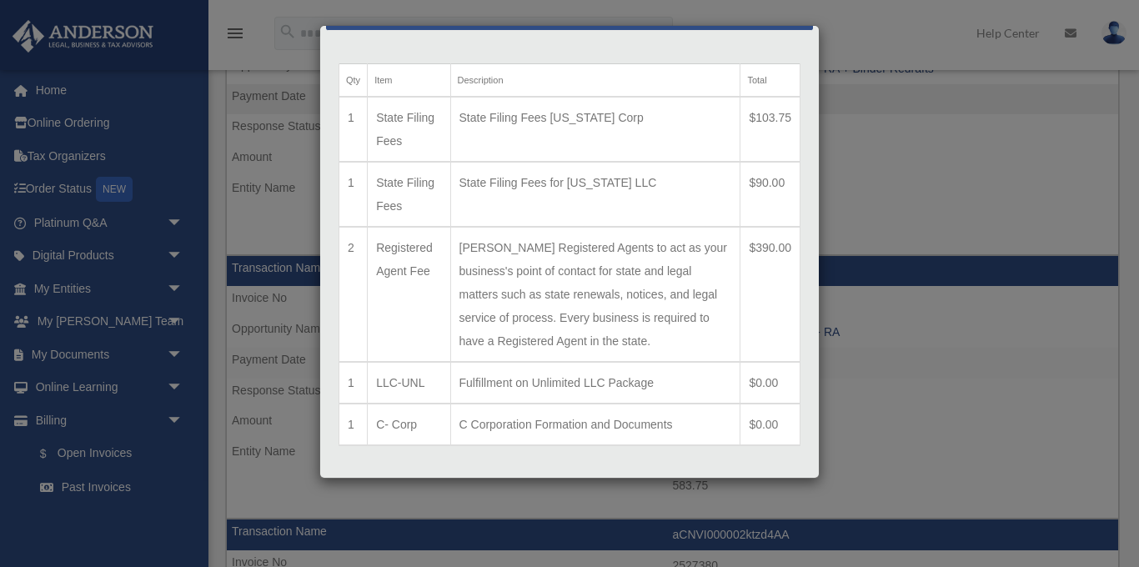
scroll to position [0, 0]
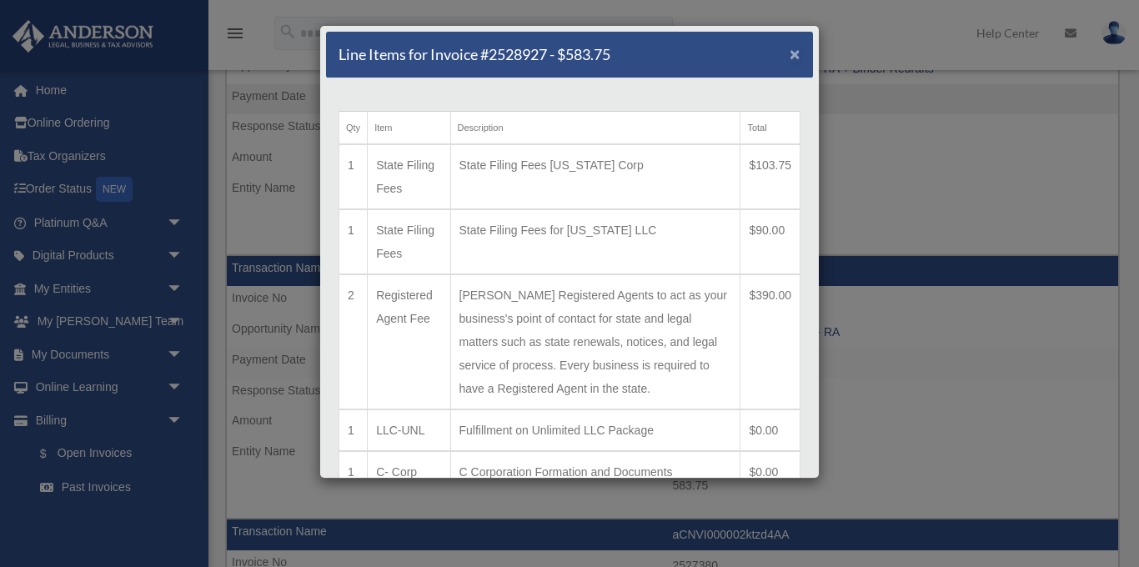
click at [797, 55] on span "×" at bounding box center [795, 53] width 11 height 19
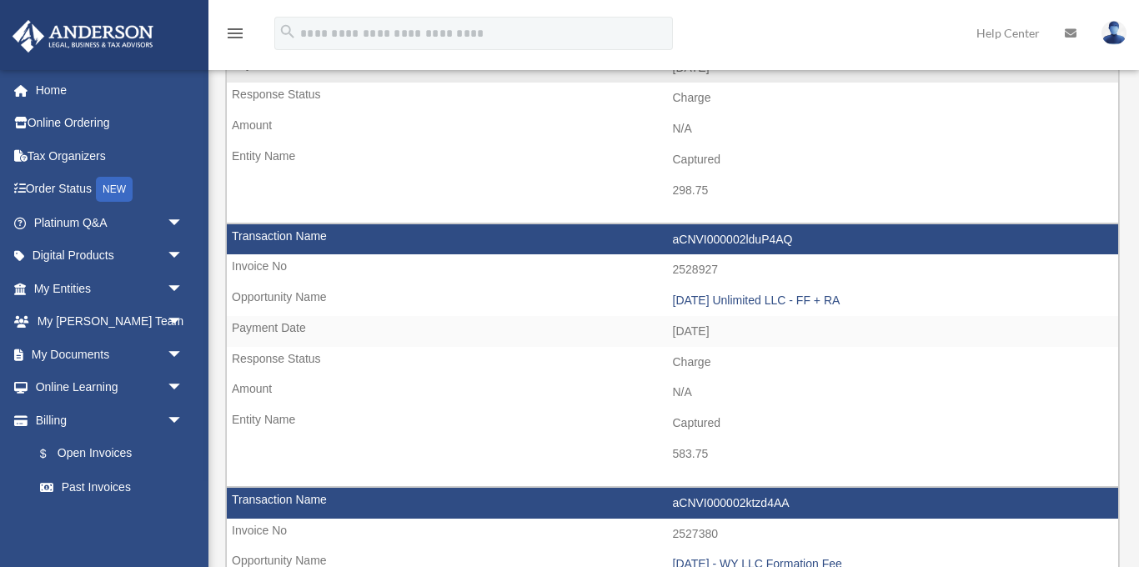
scroll to position [242, 0]
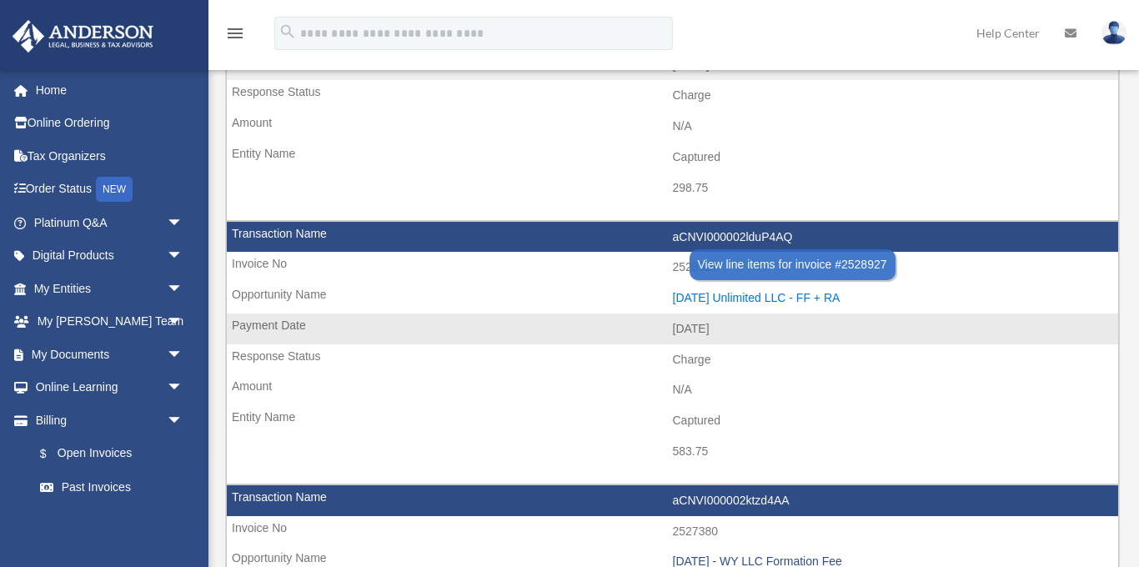
click at [717, 294] on div "[DATE] Unlimited LLC - FF + RA" at bounding box center [892, 298] width 438 height 14
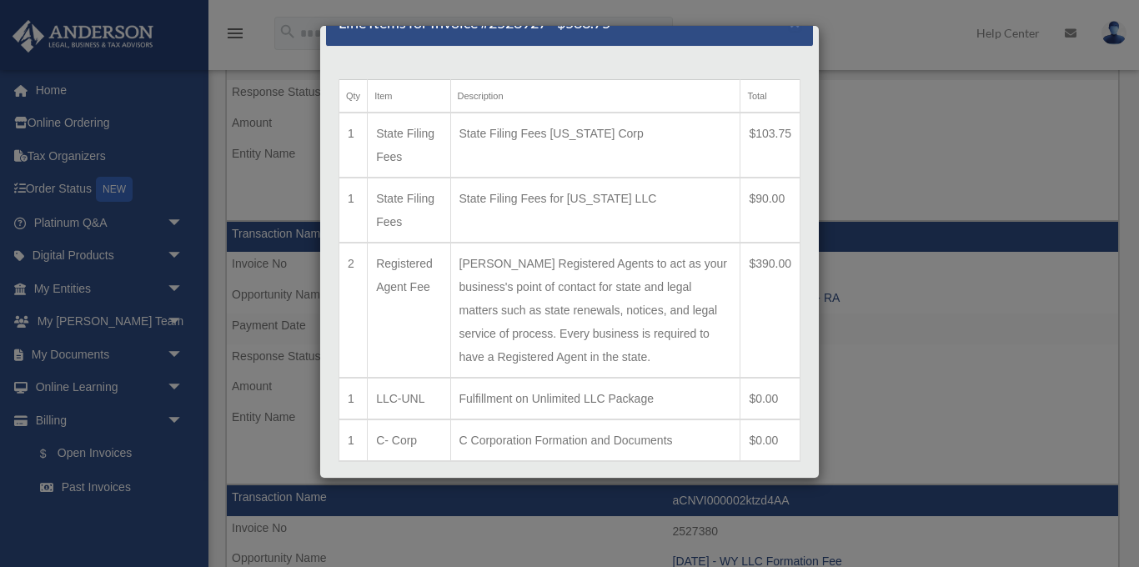
scroll to position [0, 0]
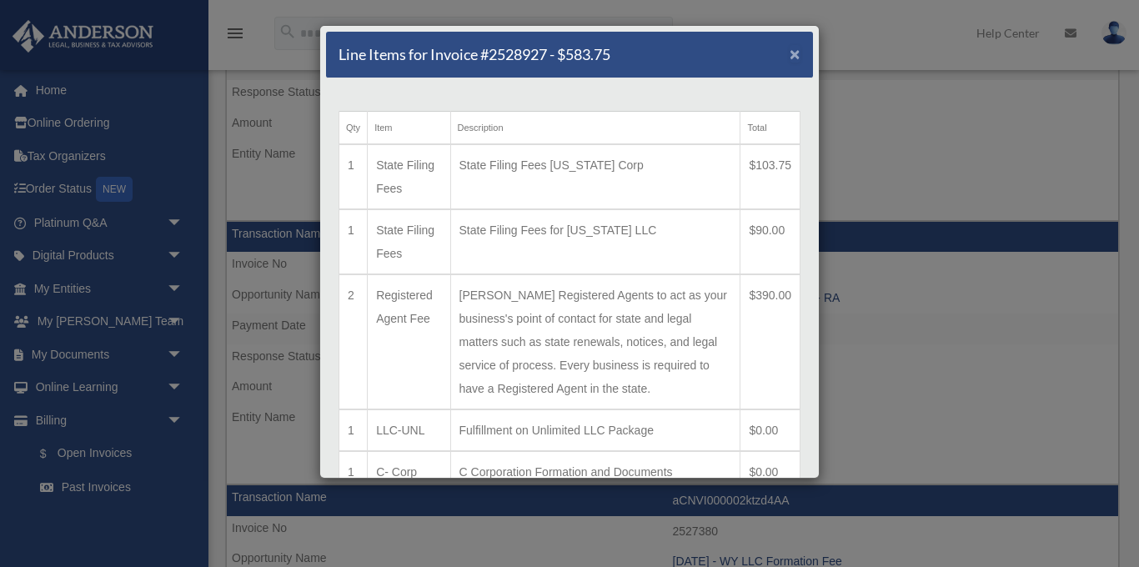
click at [795, 52] on span "×" at bounding box center [795, 53] width 11 height 19
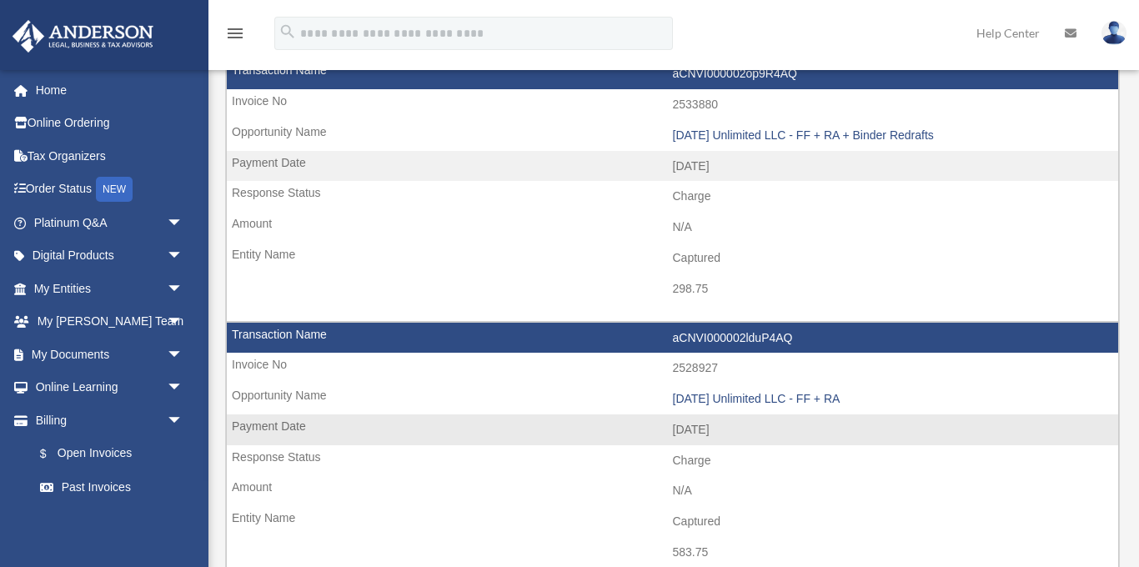
scroll to position [138, 0]
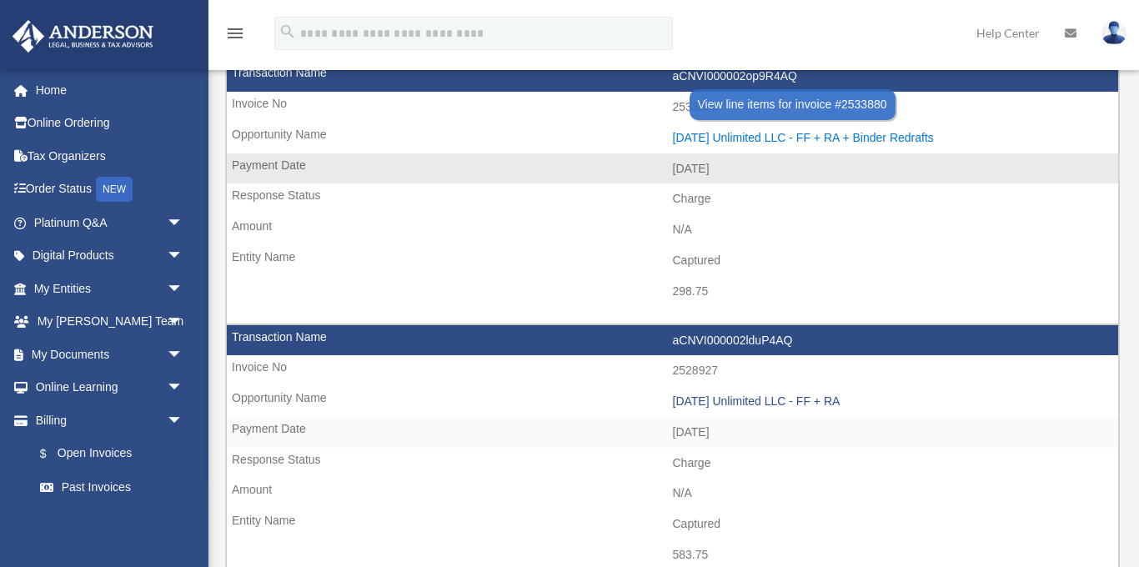
click at [736, 133] on div "[DATE] Unlimited LLC - FF + RA + Binder Redrafts" at bounding box center [892, 138] width 438 height 14
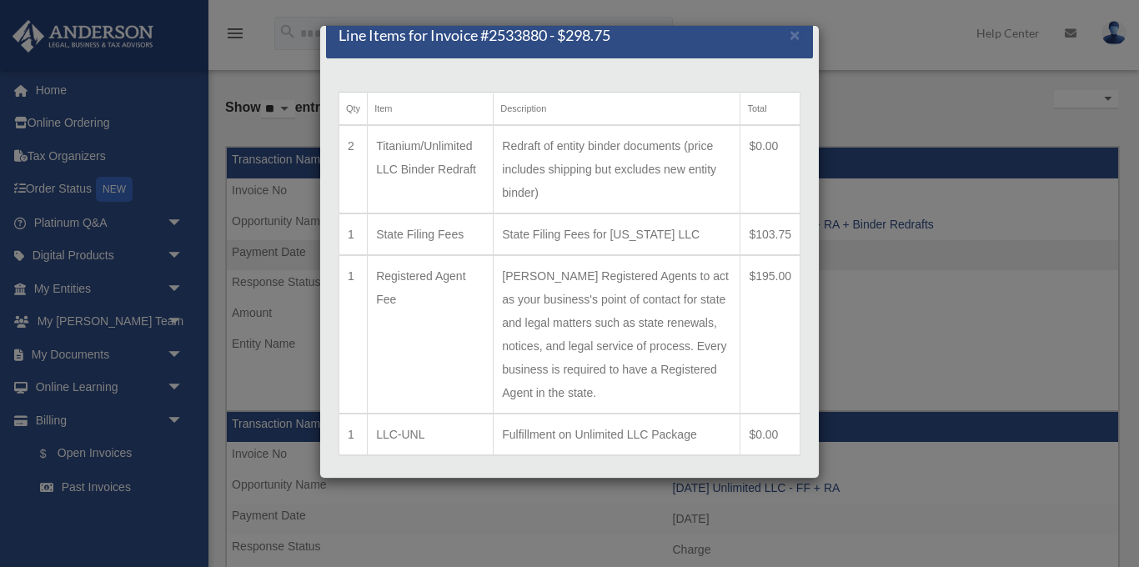
scroll to position [18, 0]
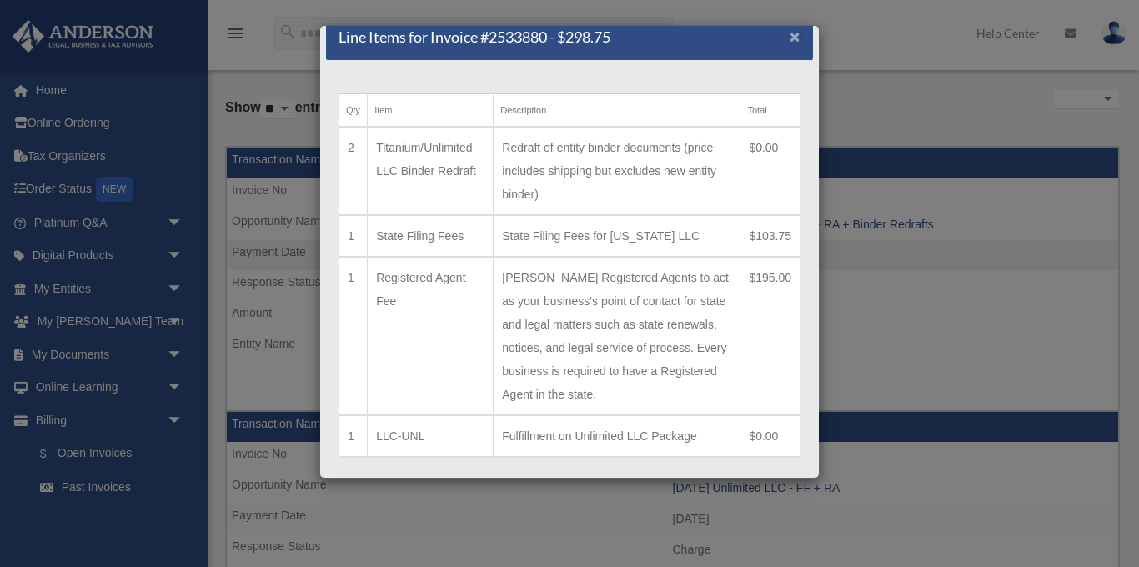
click at [795, 34] on span "×" at bounding box center [795, 36] width 11 height 19
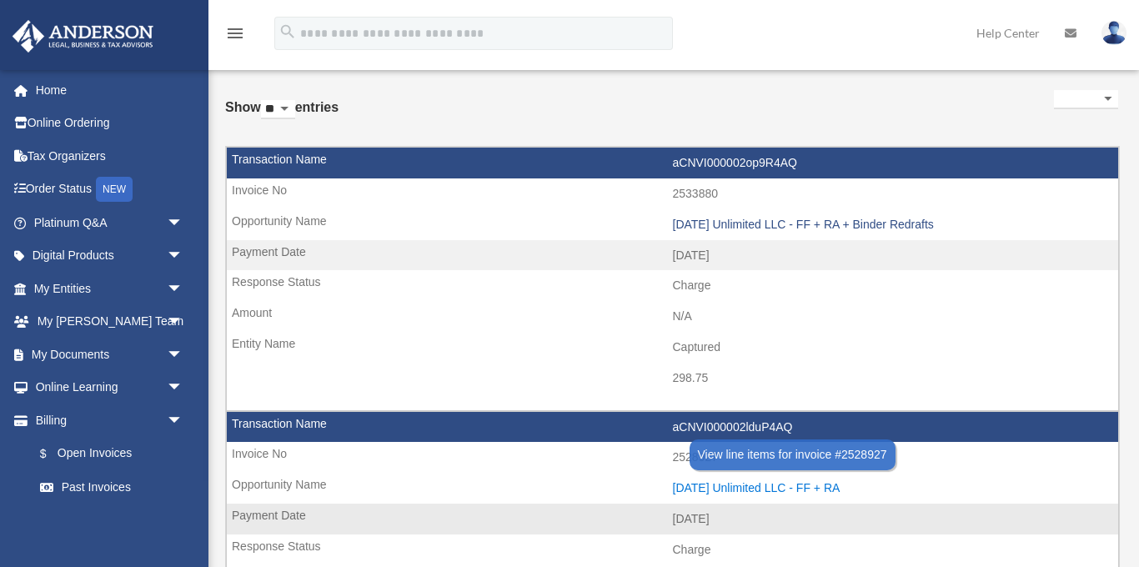
click at [748, 485] on div "[DATE] Unlimited LLC - FF + RA" at bounding box center [892, 488] width 438 height 14
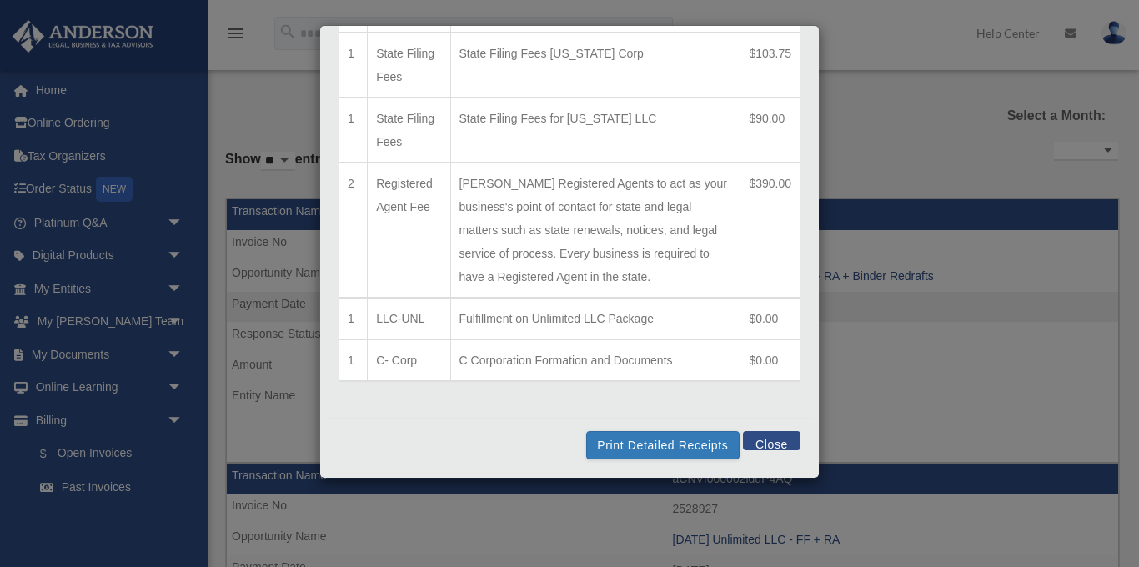
scroll to position [0, 0]
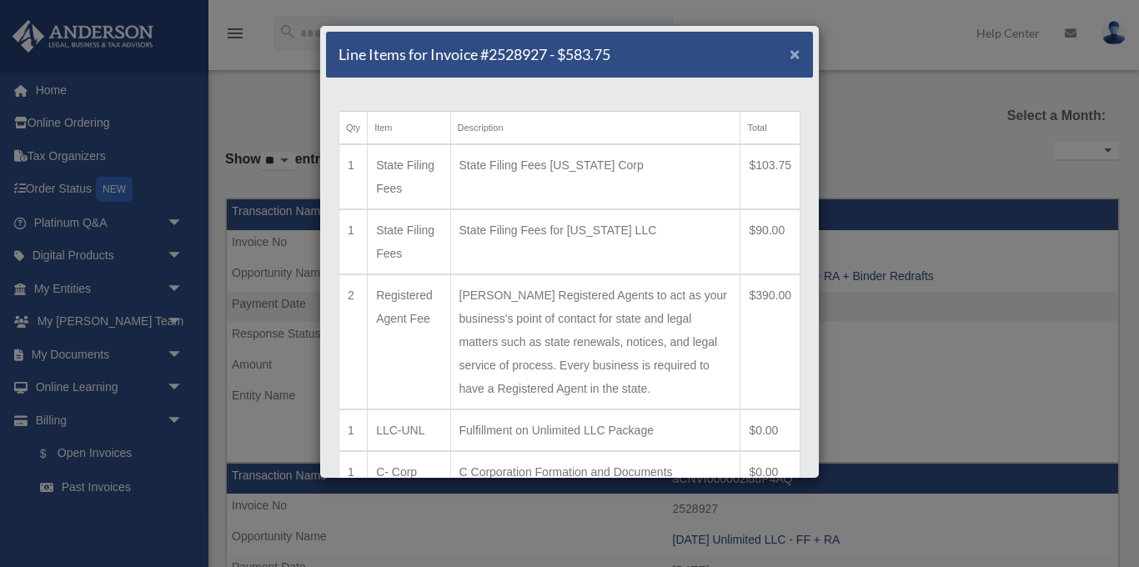
click at [795, 54] on span "×" at bounding box center [795, 53] width 11 height 19
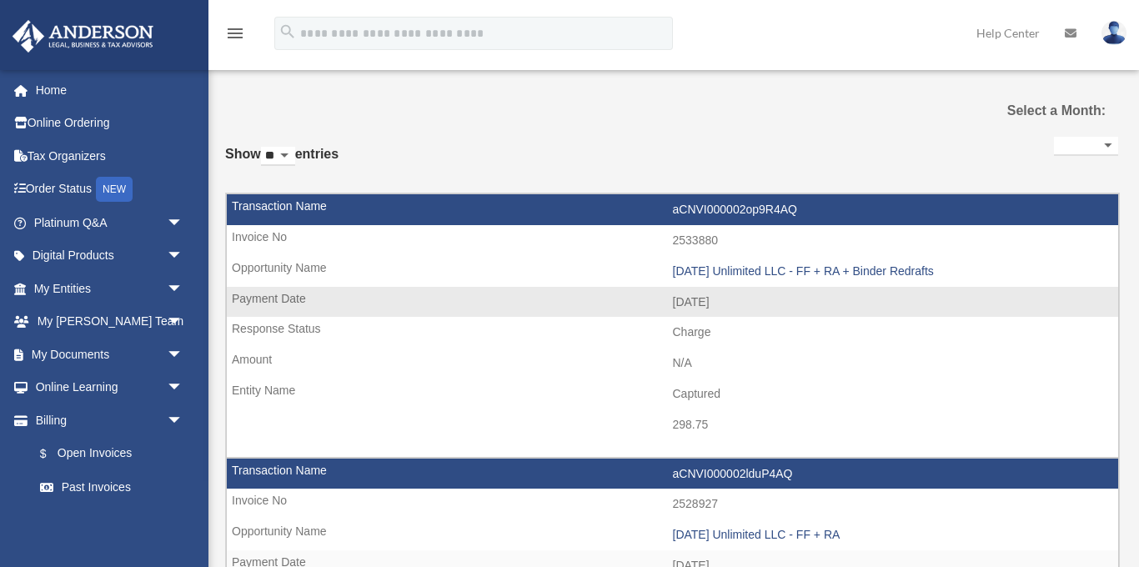
scroll to position [6, 0]
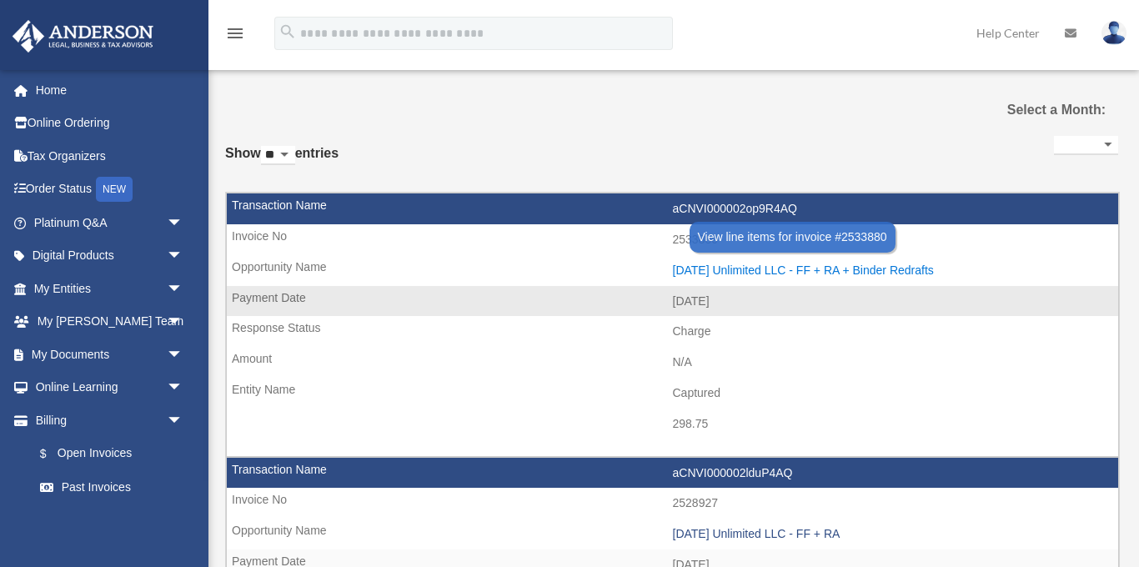
click at [702, 268] on div "[DATE] Unlimited LLC - FF + RA + Binder Redrafts" at bounding box center [892, 270] width 438 height 14
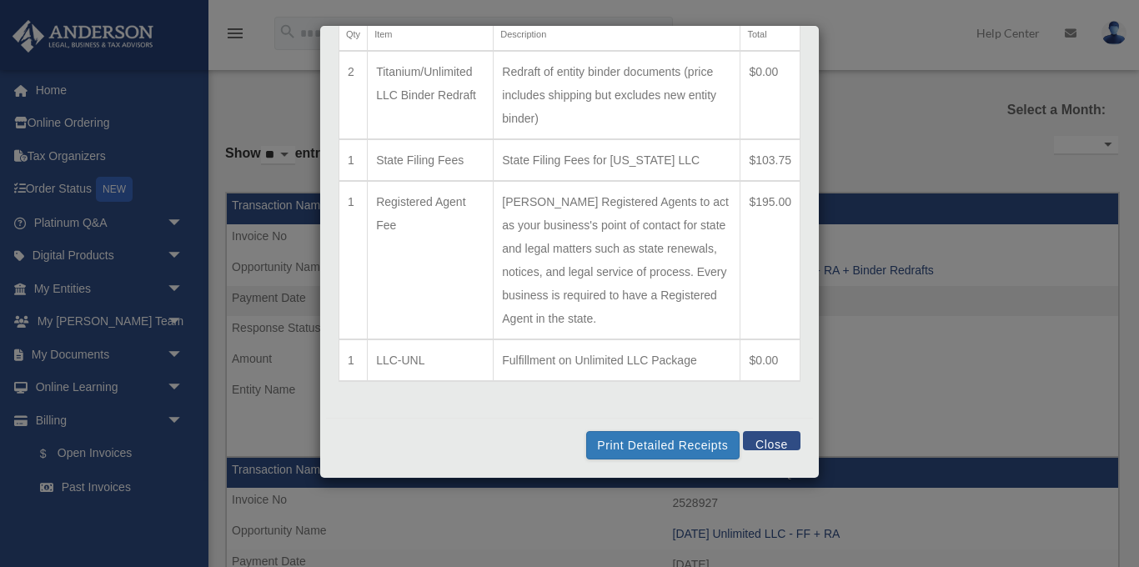
scroll to position [0, 0]
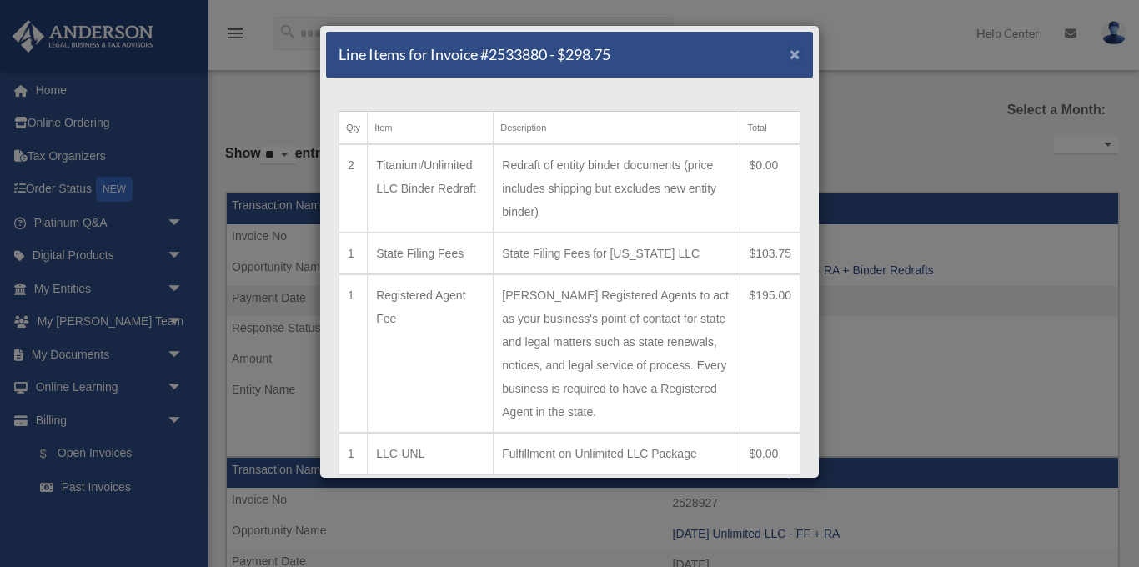
click at [795, 58] on span "×" at bounding box center [795, 53] width 11 height 19
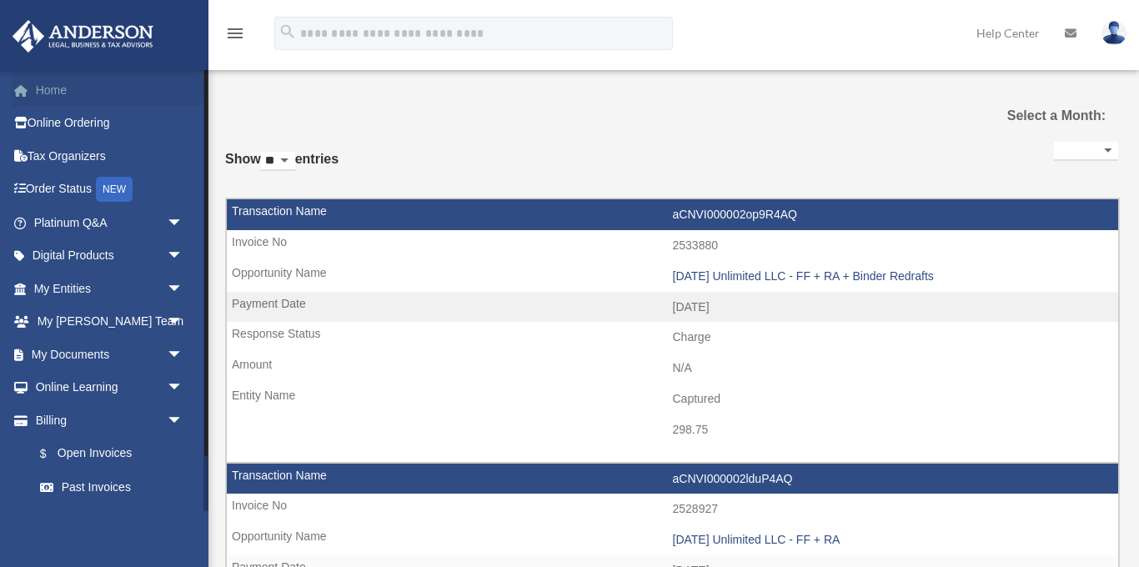
click at [56, 88] on link "Home" at bounding box center [110, 89] width 197 height 33
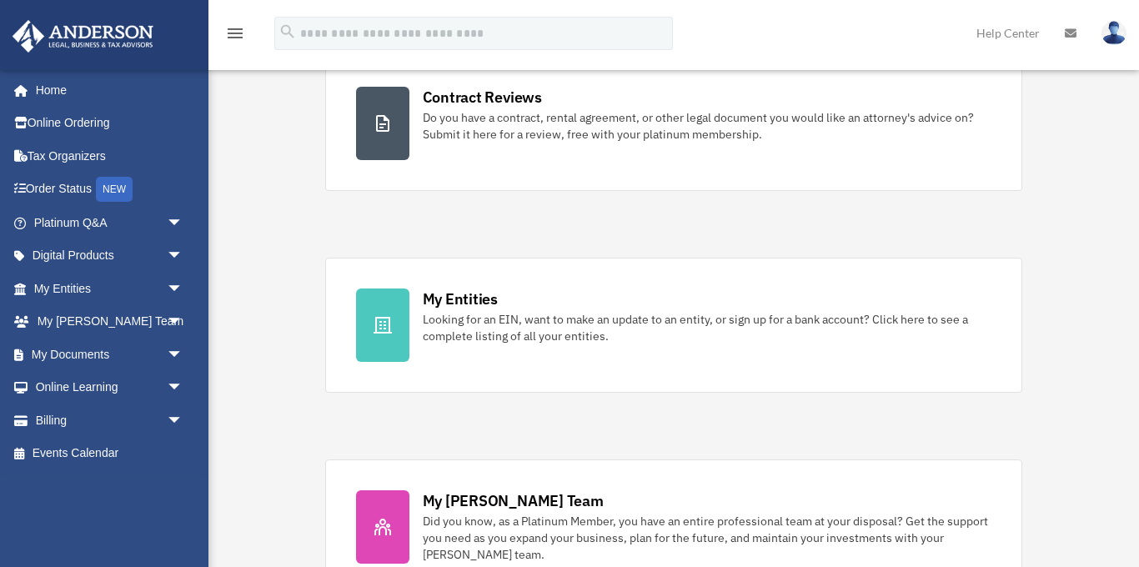
scroll to position [345, 0]
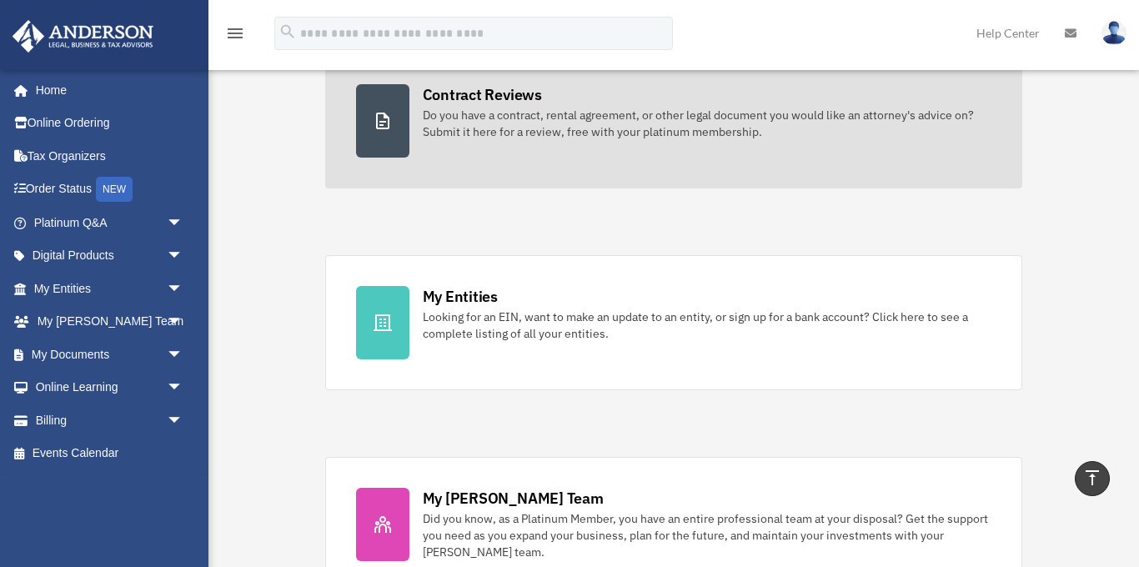
click at [457, 89] on div "Contract Reviews" at bounding box center [482, 94] width 119 height 21
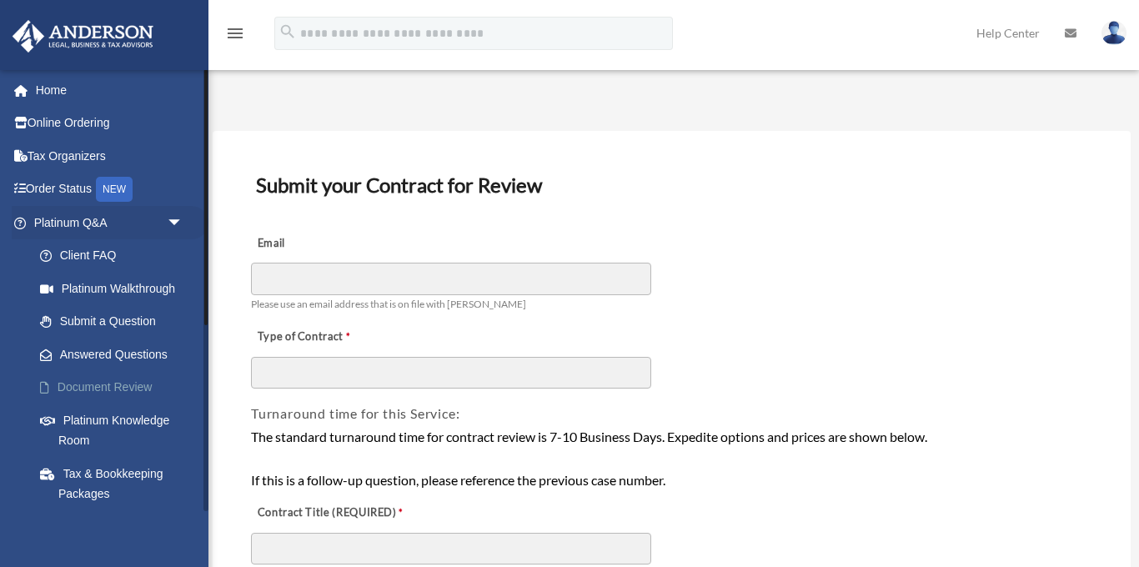
click at [106, 384] on link "Document Review" at bounding box center [115, 387] width 185 height 33
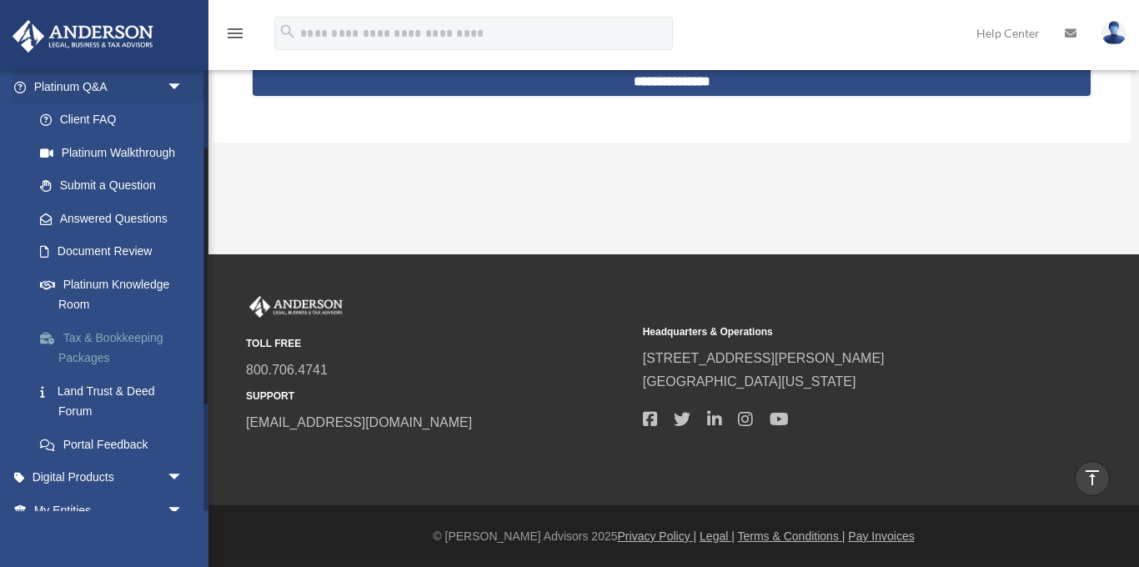
scroll to position [139, 0]
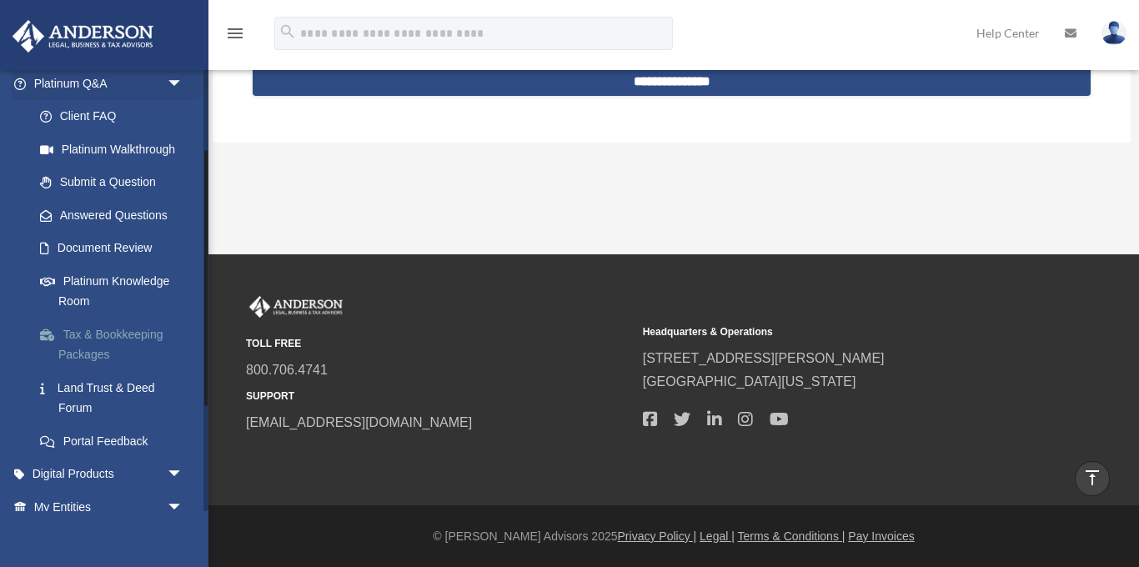
click at [79, 365] on link "Tax & Bookkeeping Packages" at bounding box center [115, 344] width 185 height 53
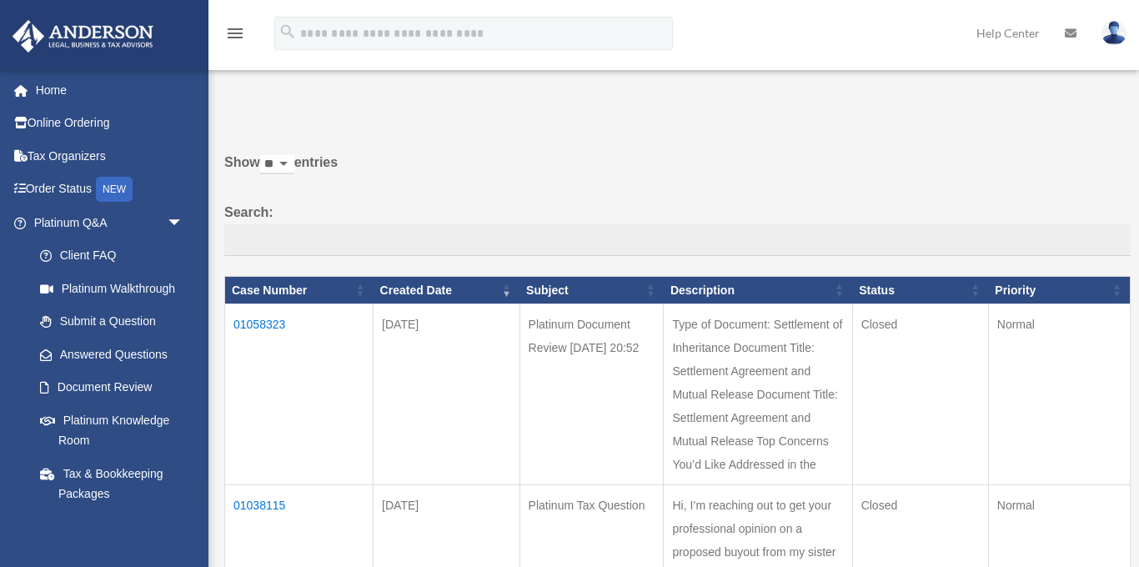
click at [268, 321] on td "01058323" at bounding box center [299, 394] width 148 height 181
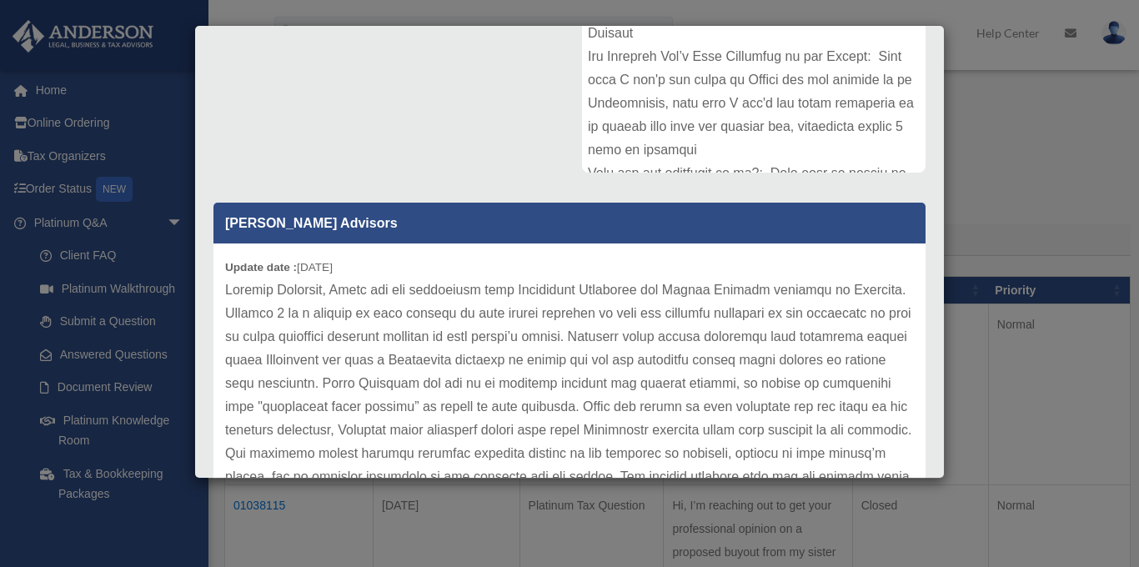
click at [385, 124] on div "Comment Comments have been closed on this question, please start a new question…" at bounding box center [569, 203] width 737 height 653
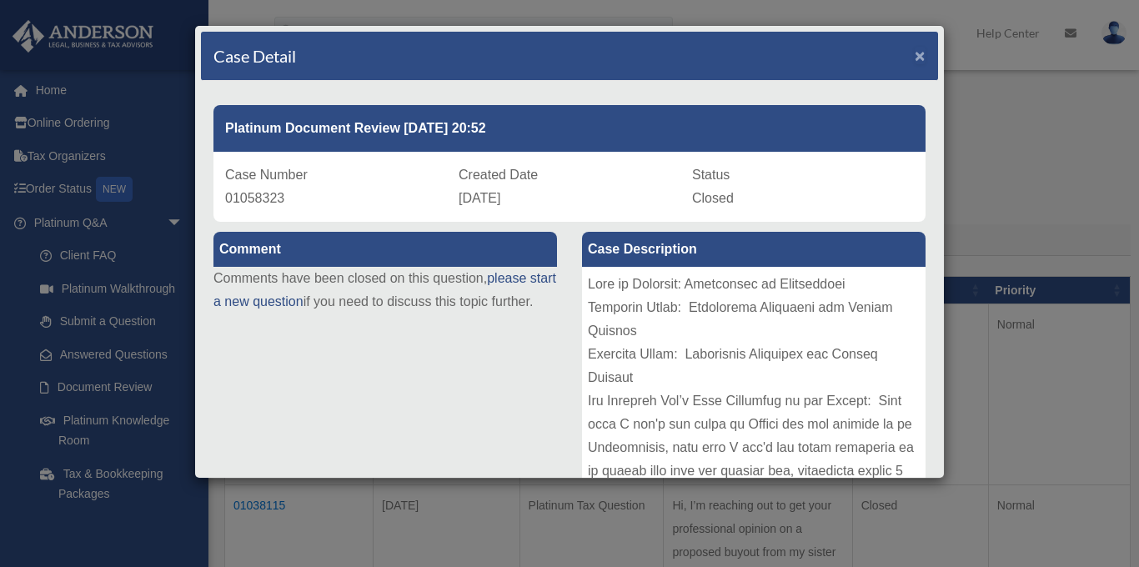
click at [922, 55] on span "×" at bounding box center [920, 55] width 11 height 19
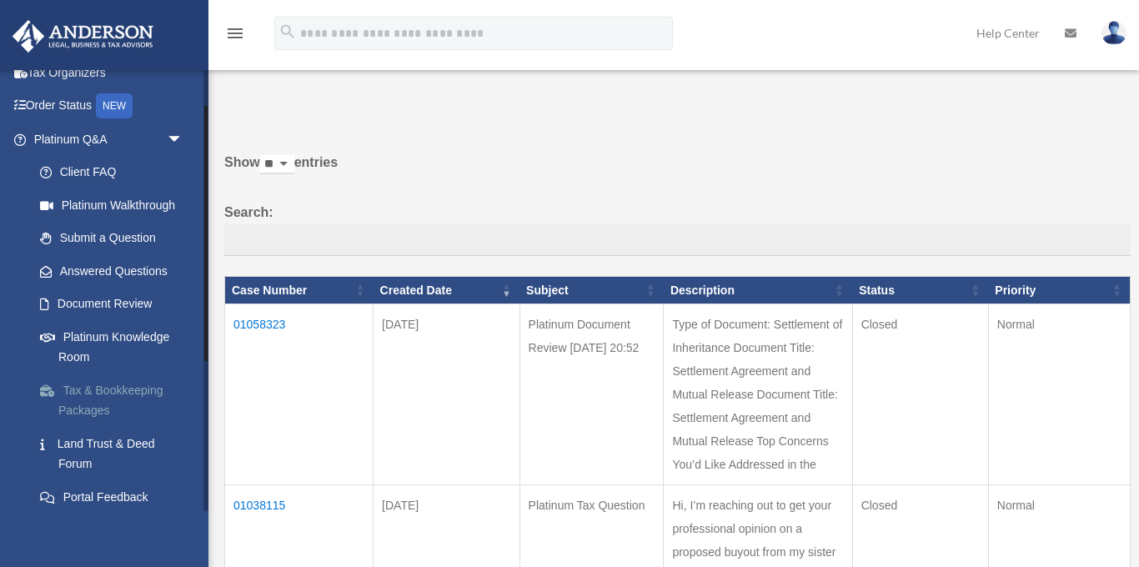
scroll to position [118, 0]
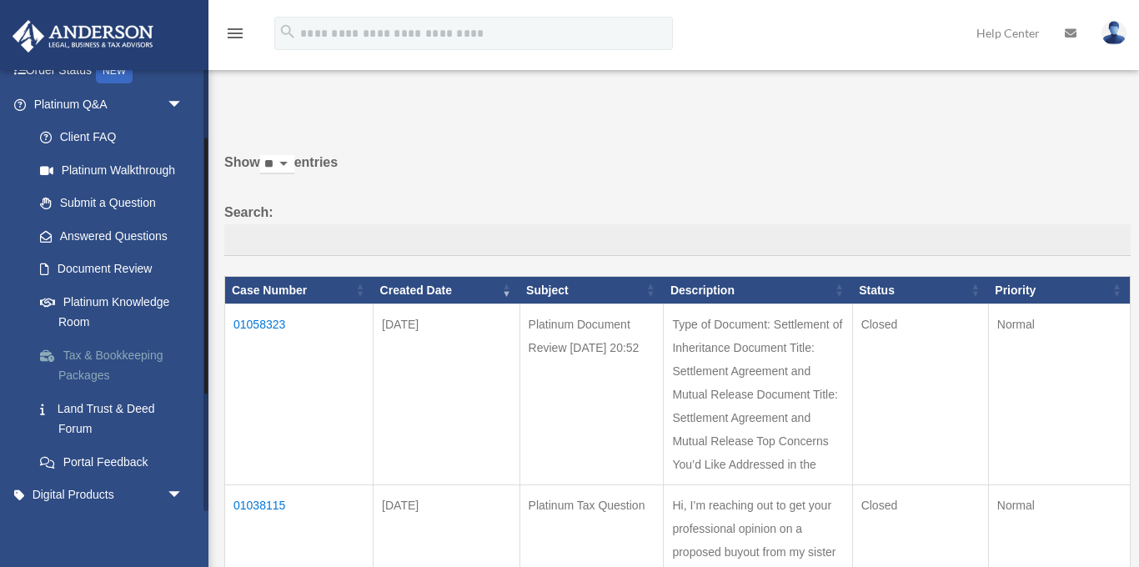
click at [88, 374] on link "Tax & Bookkeeping Packages" at bounding box center [115, 365] width 185 height 53
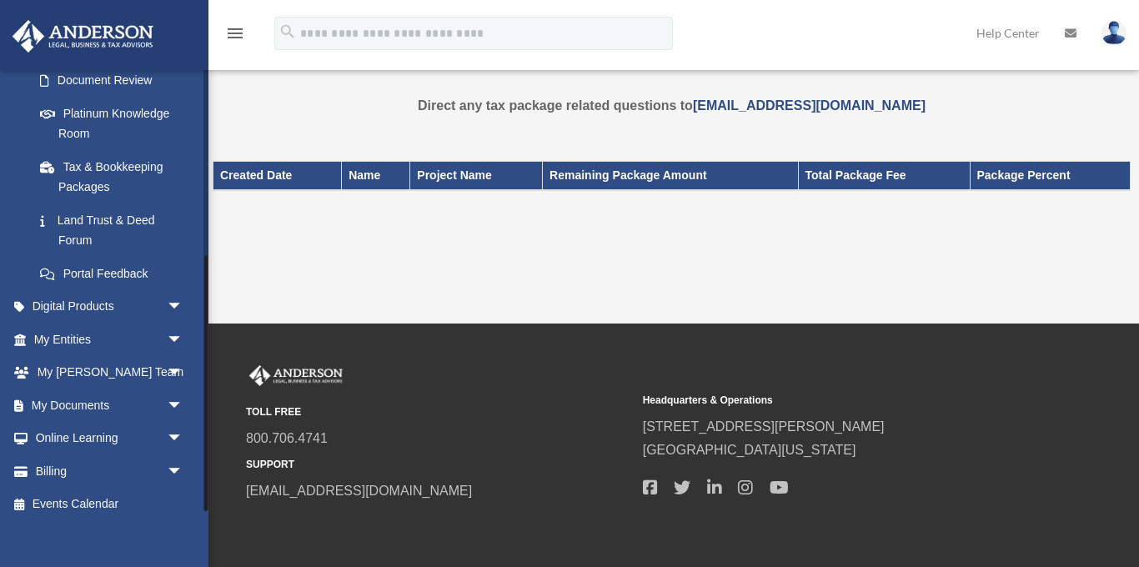
scroll to position [320, 0]
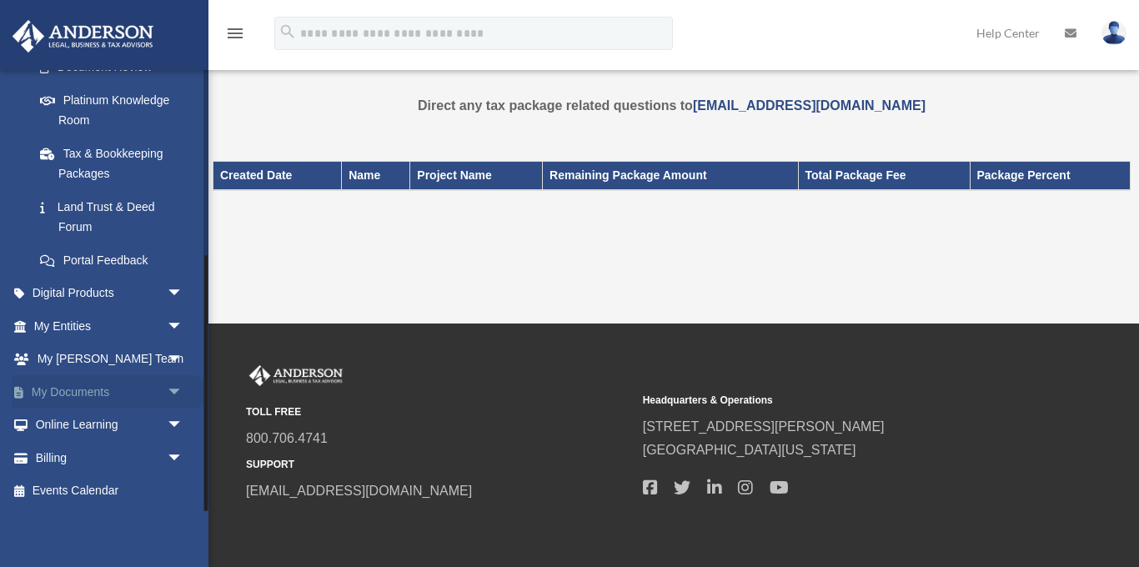
click at [74, 387] on link "My Documents arrow_drop_down" at bounding box center [110, 391] width 197 height 33
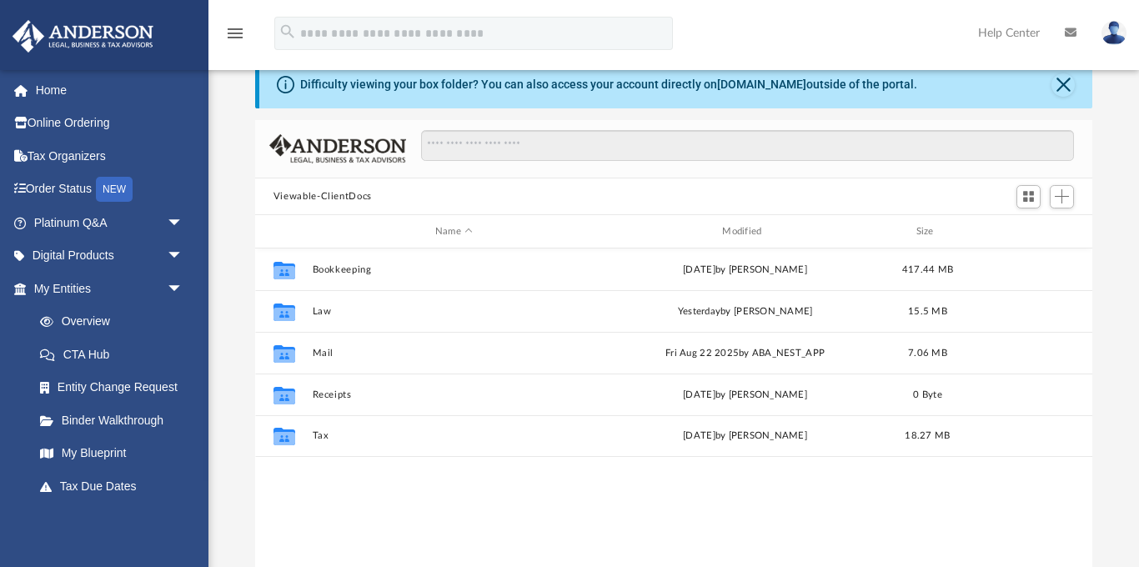
scroll to position [39, 0]
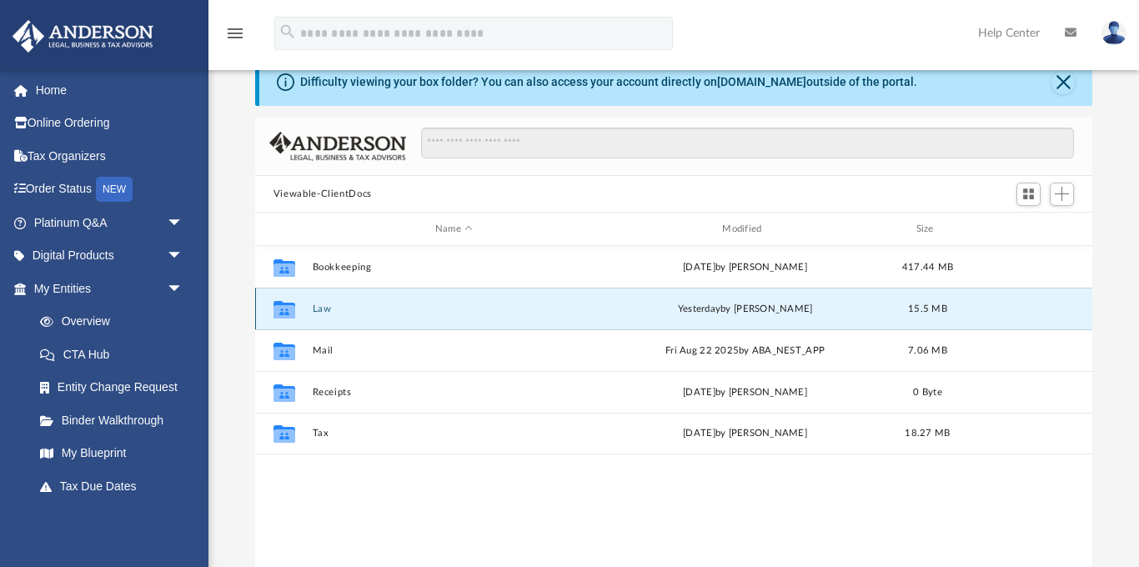
click at [322, 308] on button "Law" at bounding box center [453, 308] width 283 height 11
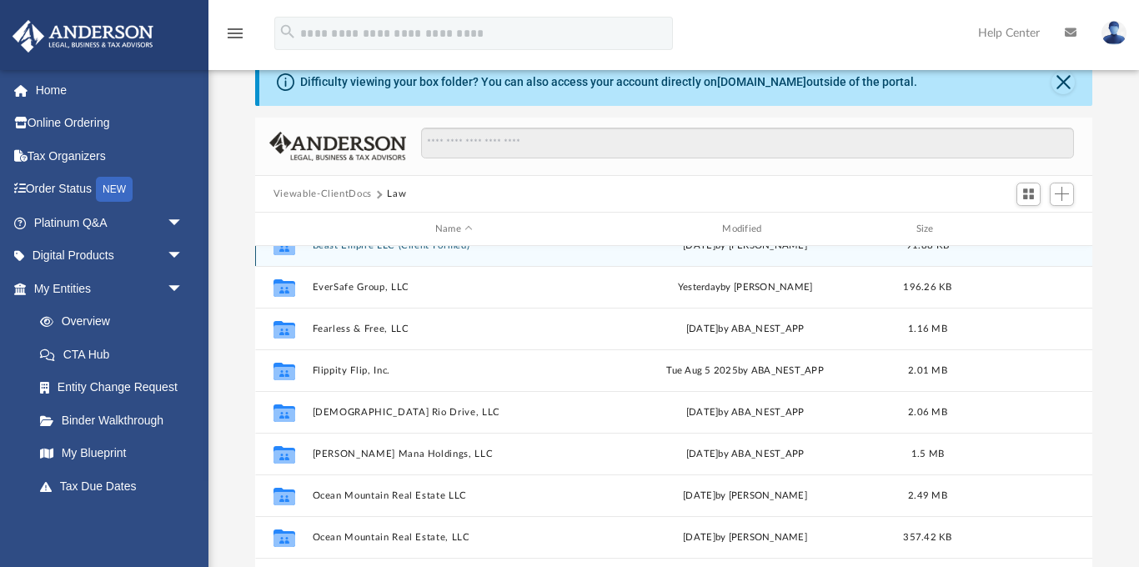
scroll to position [72, 0]
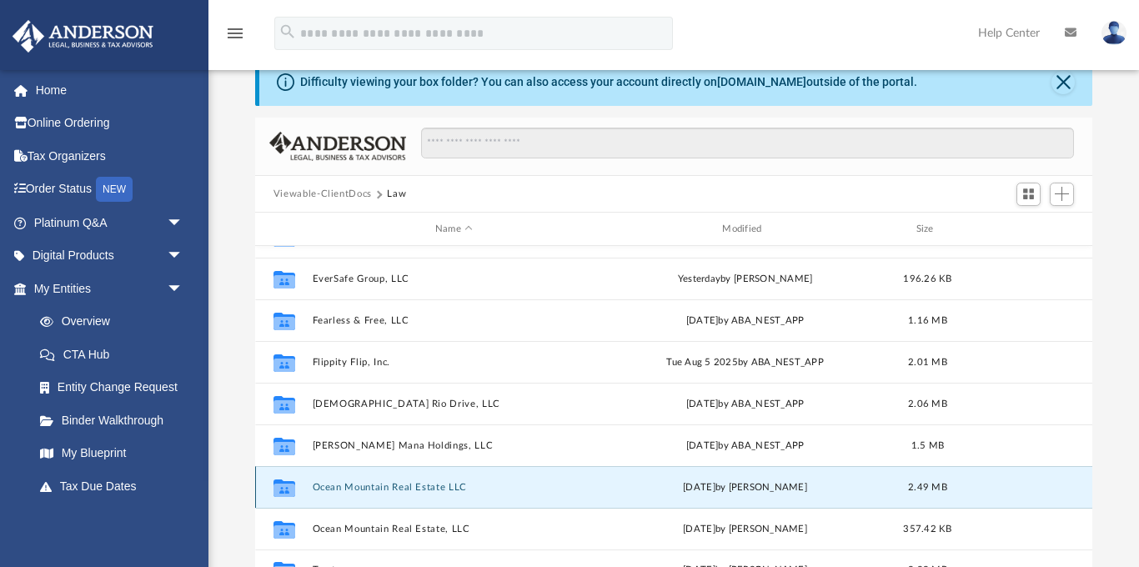
click at [412, 484] on button "Ocean Mountain Real Estate LLC" at bounding box center [453, 487] width 283 height 11
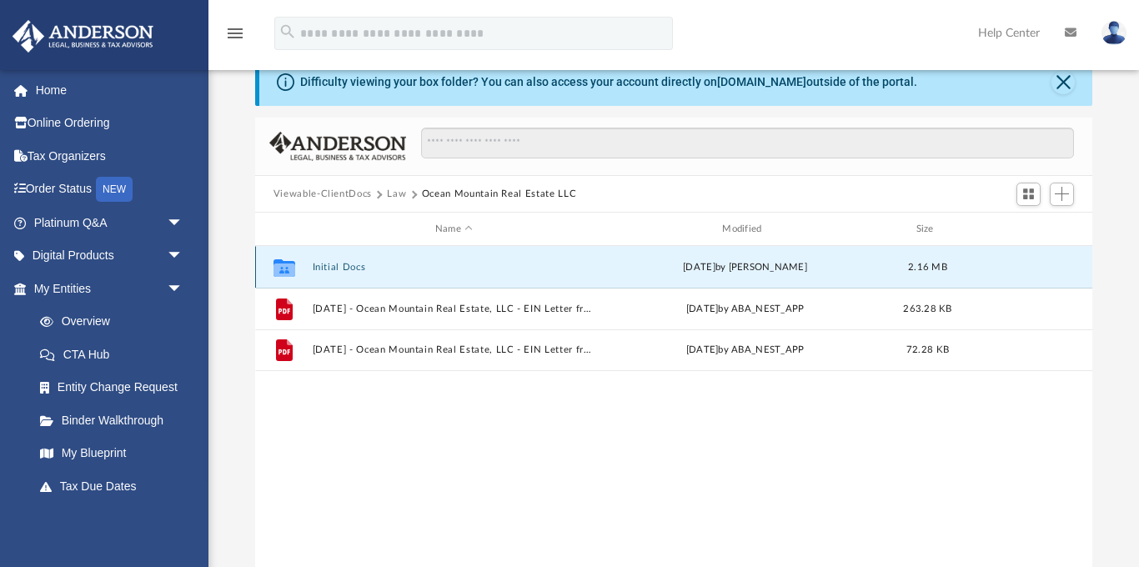
click at [331, 263] on button "Initial Docs" at bounding box center [453, 267] width 283 height 11
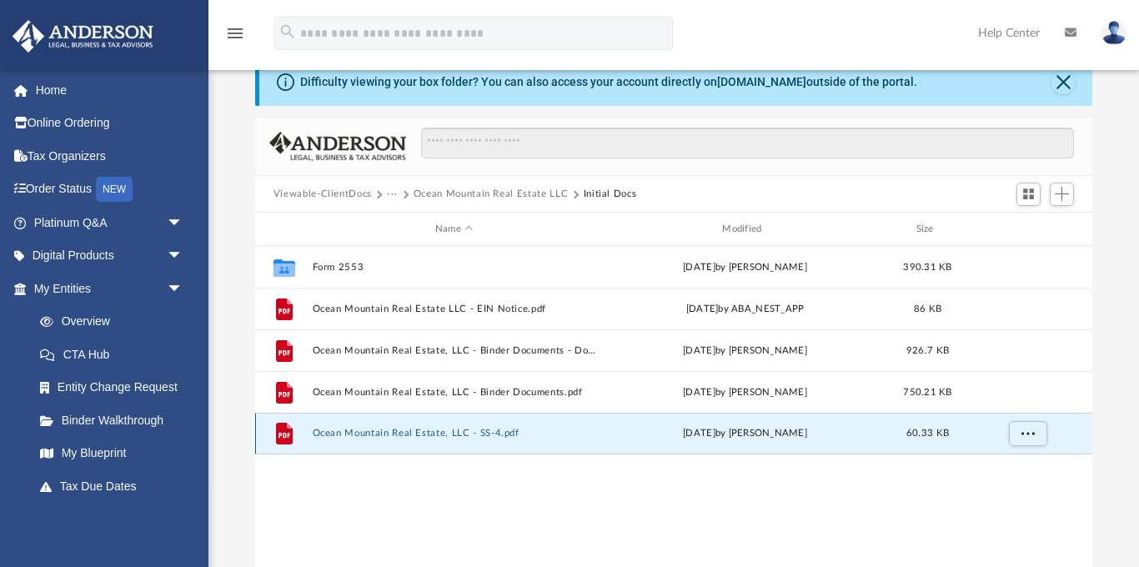
click at [471, 434] on button "Ocean Mountain Real Estate, LLC - SS-4.pdf" at bounding box center [453, 434] width 283 height 11
